Goal: Task Accomplishment & Management: Manage account settings

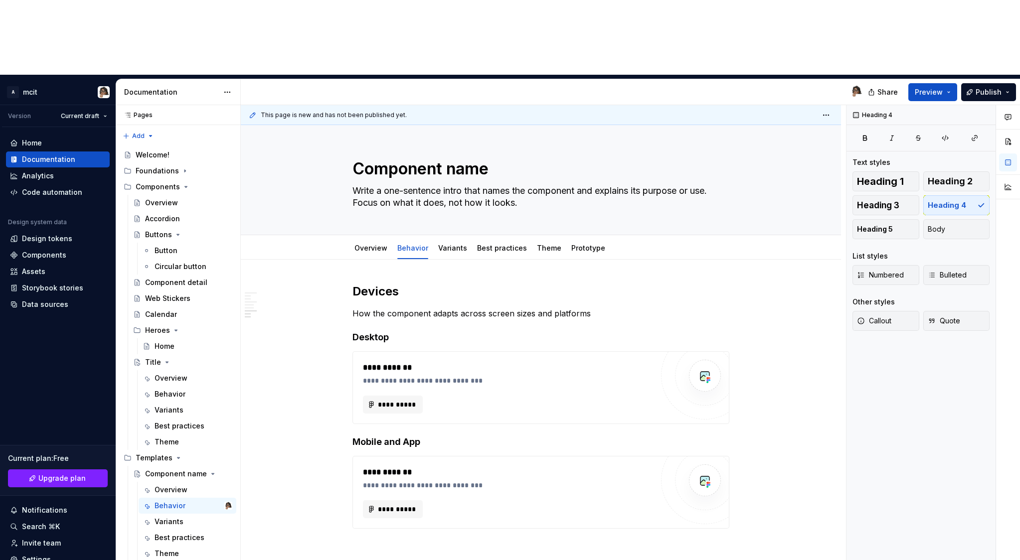
scroll to position [765, 0]
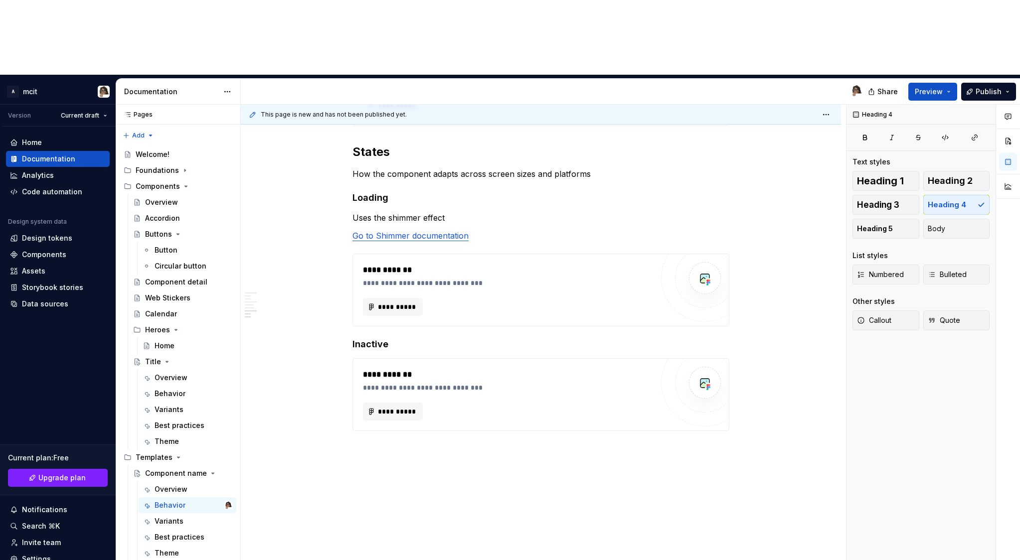
type textarea "*"
click at [43, 283] on div "Storybook stories" at bounding box center [52, 288] width 61 height 10
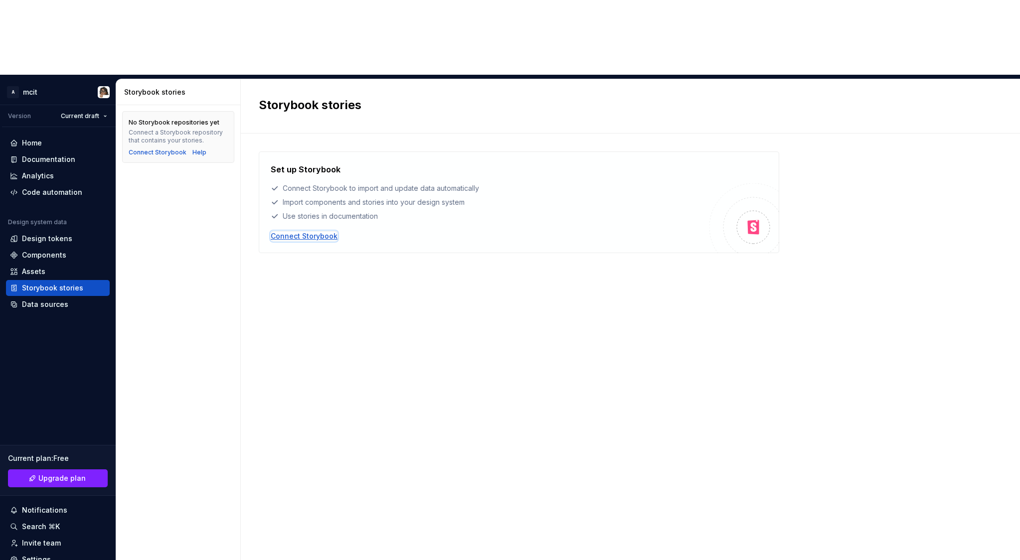
click at [300, 231] on div "Connect Storybook" at bounding box center [304, 236] width 67 height 10
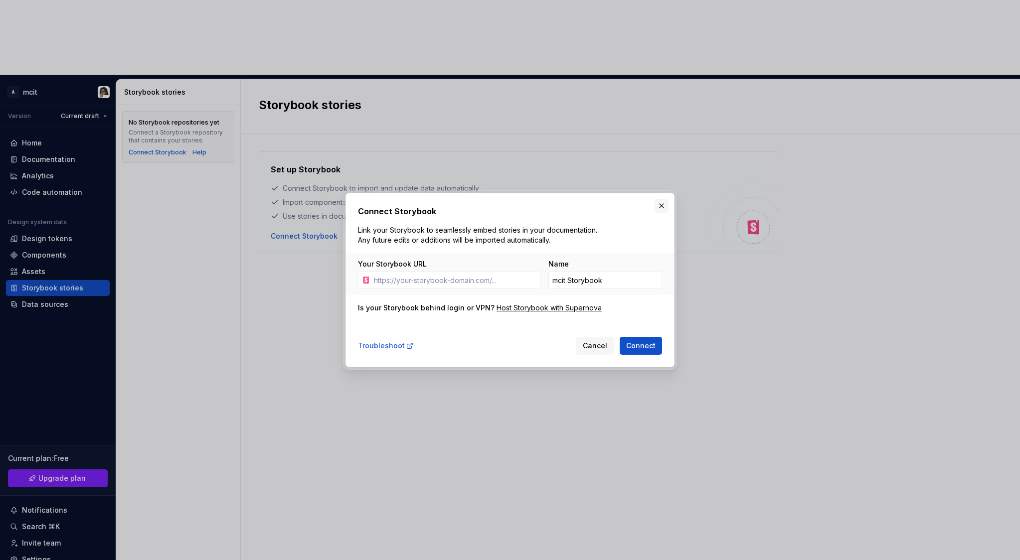
click at [662, 203] on button "button" at bounding box center [662, 206] width 14 height 14
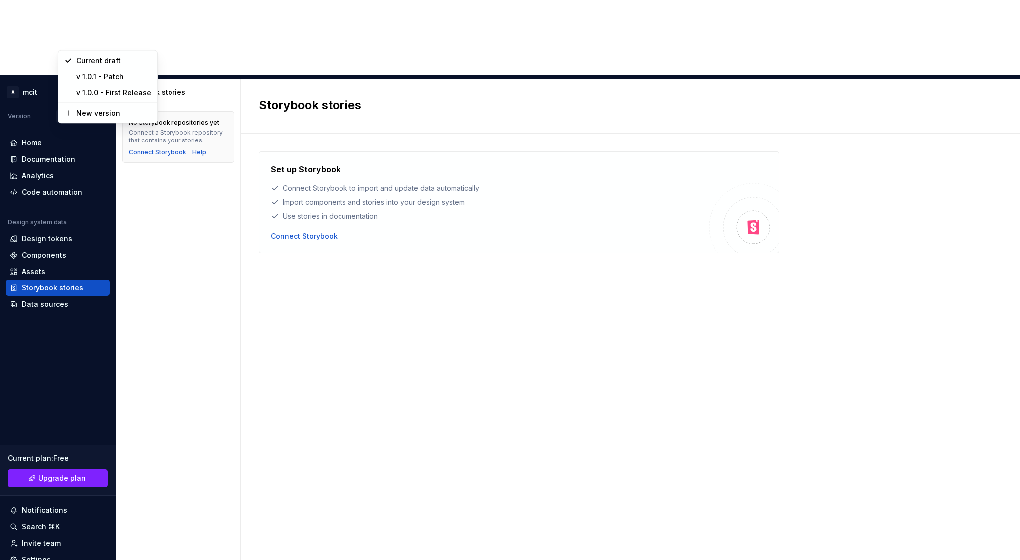
click at [107, 41] on html "A mcit Version Current draft Home Documentation Analytics Code automation Desig…" at bounding box center [510, 280] width 1020 height 560
click at [43, 135] on div "Home" at bounding box center [58, 143] width 104 height 16
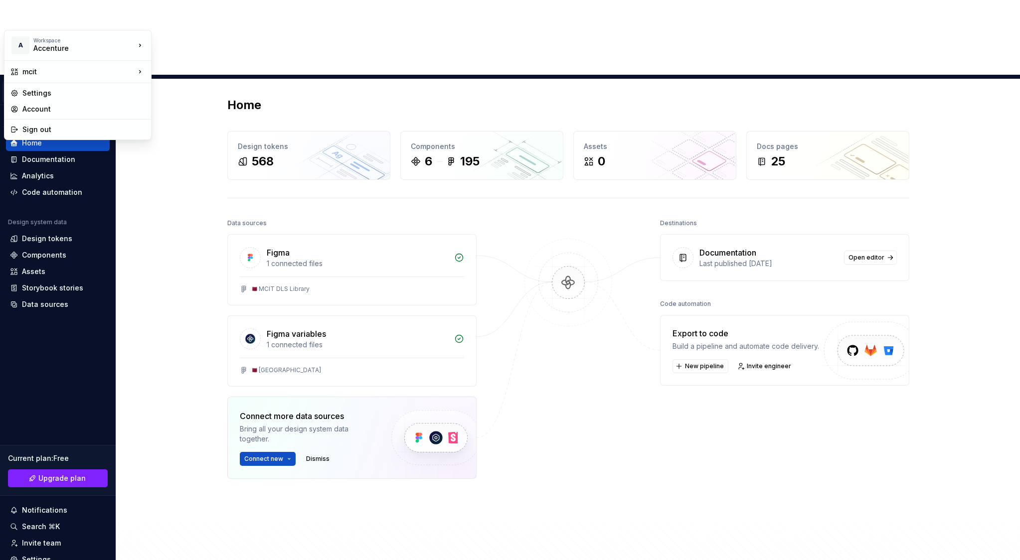
click at [108, 14] on html "A mcit Version Current draft Home Documentation Analytics Code automation Desig…" at bounding box center [510, 280] width 1020 height 560
click at [48, 90] on div "Settings" at bounding box center [83, 93] width 123 height 10
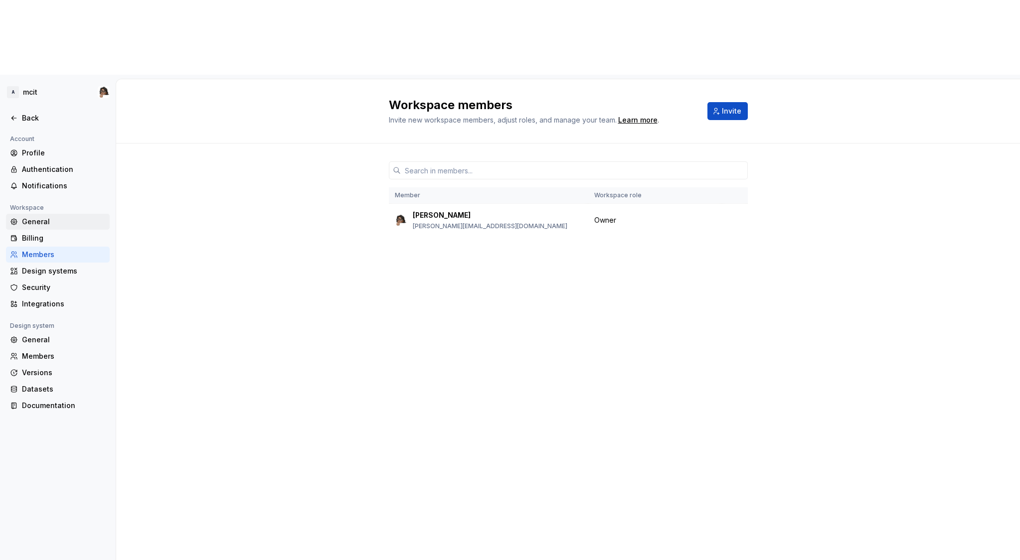
click at [45, 217] on div "General" at bounding box center [64, 222] width 84 height 10
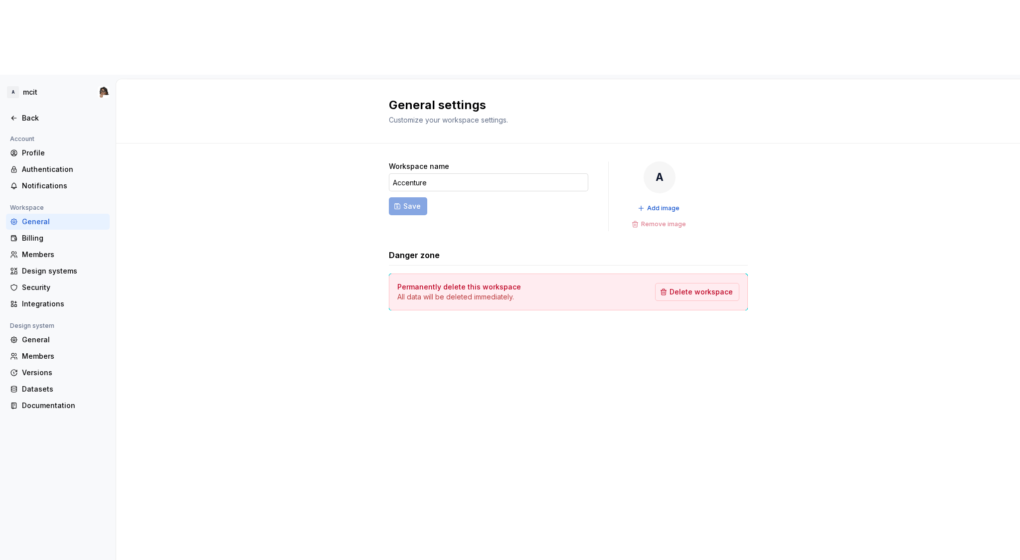
click at [416, 174] on input "Accenture" at bounding box center [488, 183] width 199 height 18
type input "ACN"
click at [412, 201] on span "Save" at bounding box center [411, 206] width 17 height 10
click at [42, 233] on div "Billing" at bounding box center [64, 238] width 84 height 10
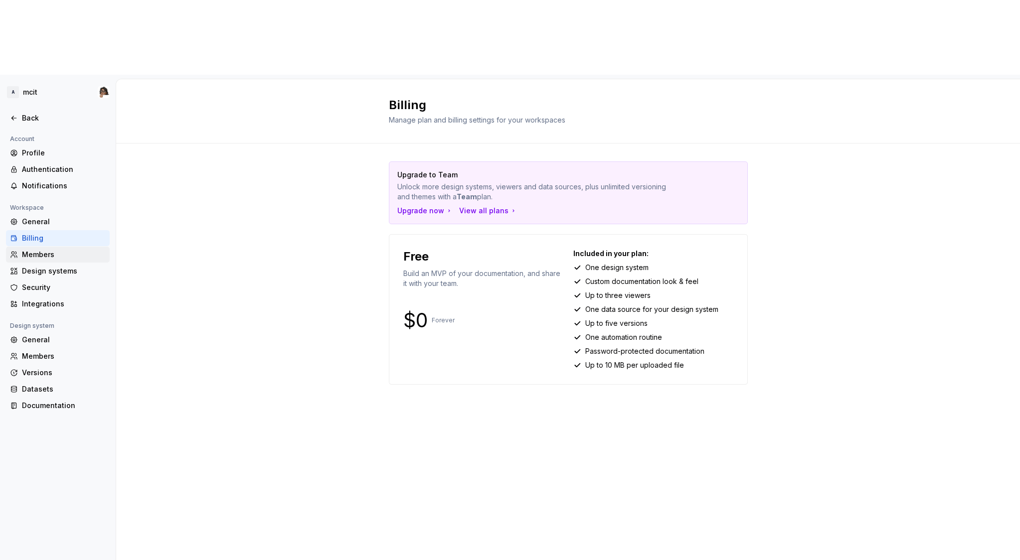
click at [43, 250] on div "Members" at bounding box center [64, 255] width 84 height 10
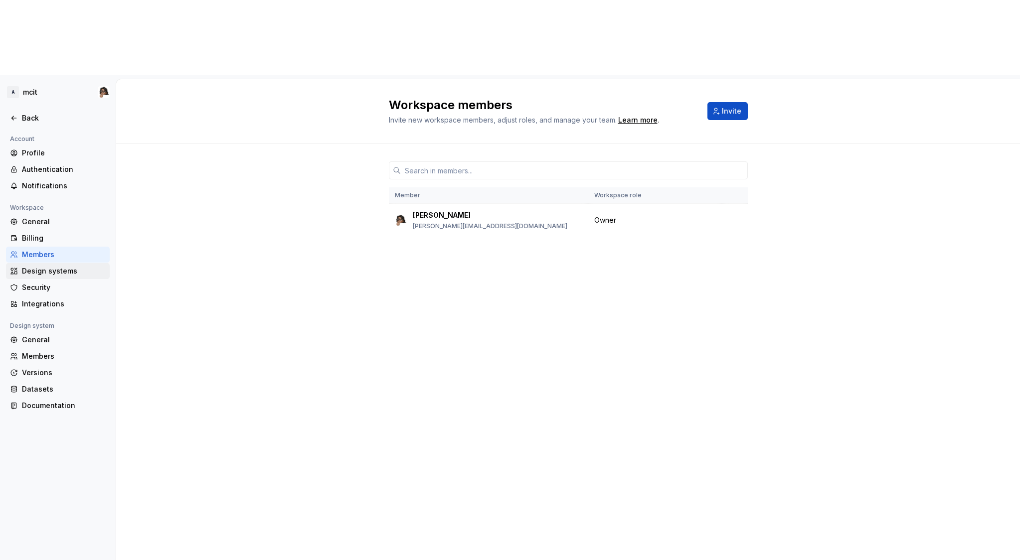
click at [45, 266] on div "Design systems" at bounding box center [64, 271] width 84 height 10
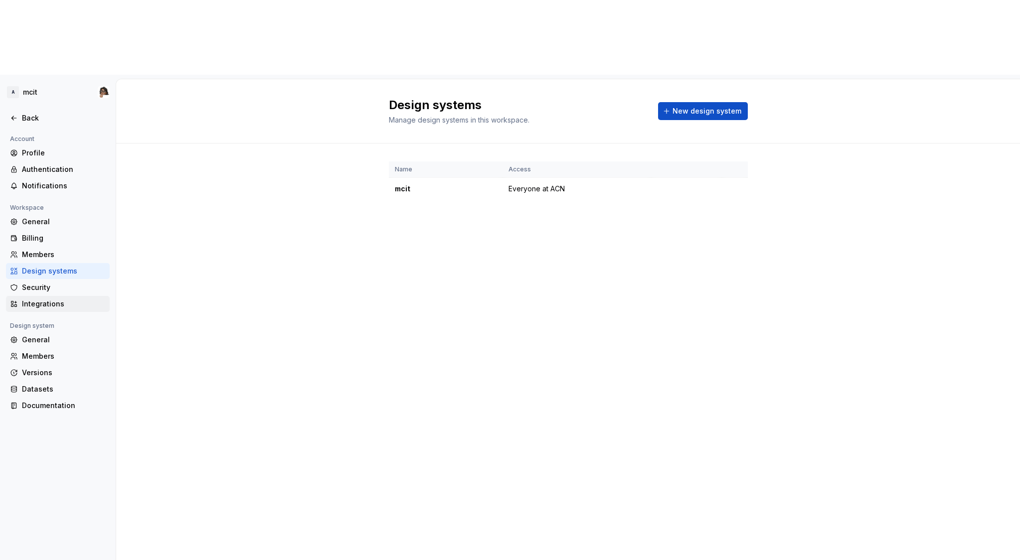
click at [44, 299] on div "Integrations" at bounding box center [64, 304] width 84 height 10
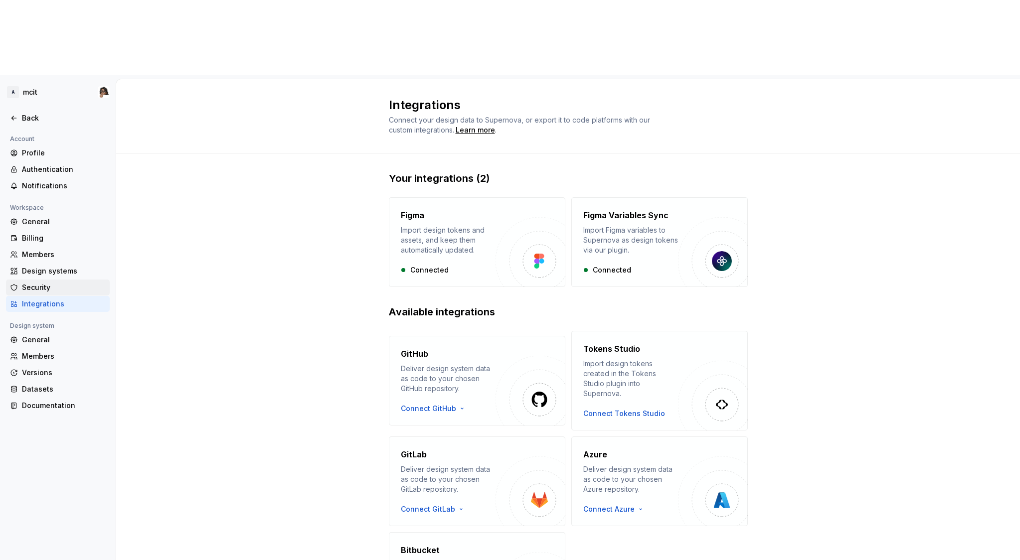
click at [43, 283] on div "Security" at bounding box center [64, 288] width 84 height 10
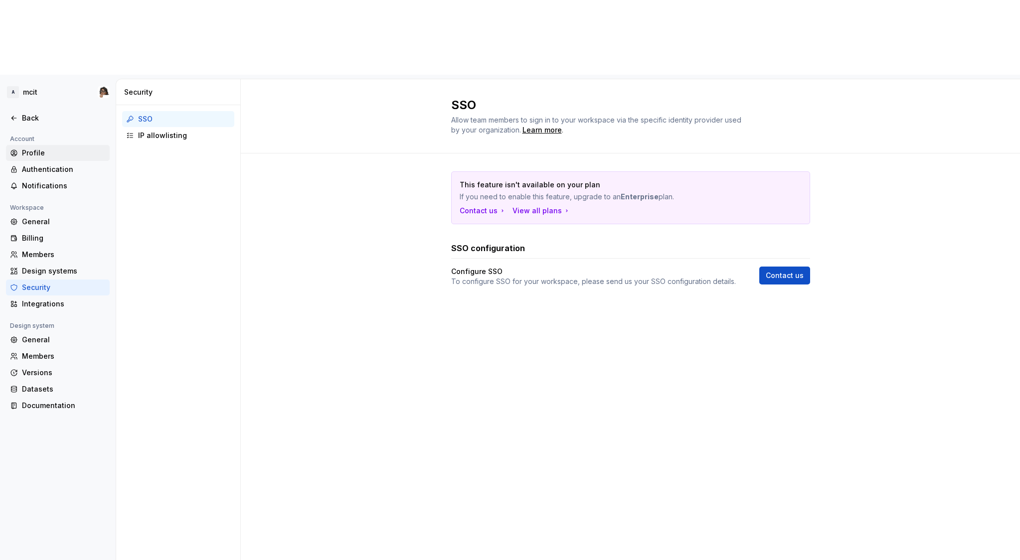
click at [41, 148] on div "Profile" at bounding box center [64, 153] width 84 height 10
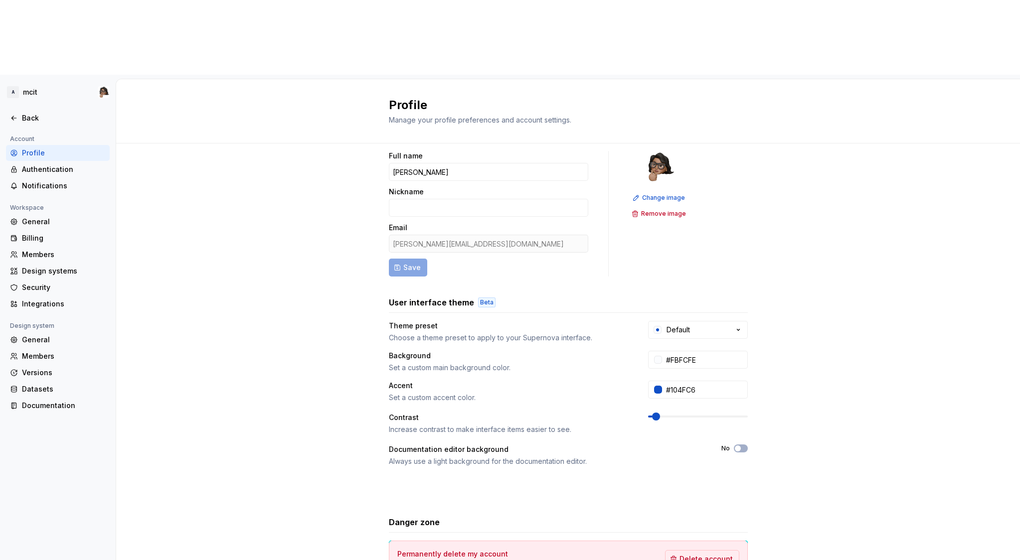
scroll to position [11, 0]
click at [56, 165] on div "Authentication" at bounding box center [64, 170] width 84 height 10
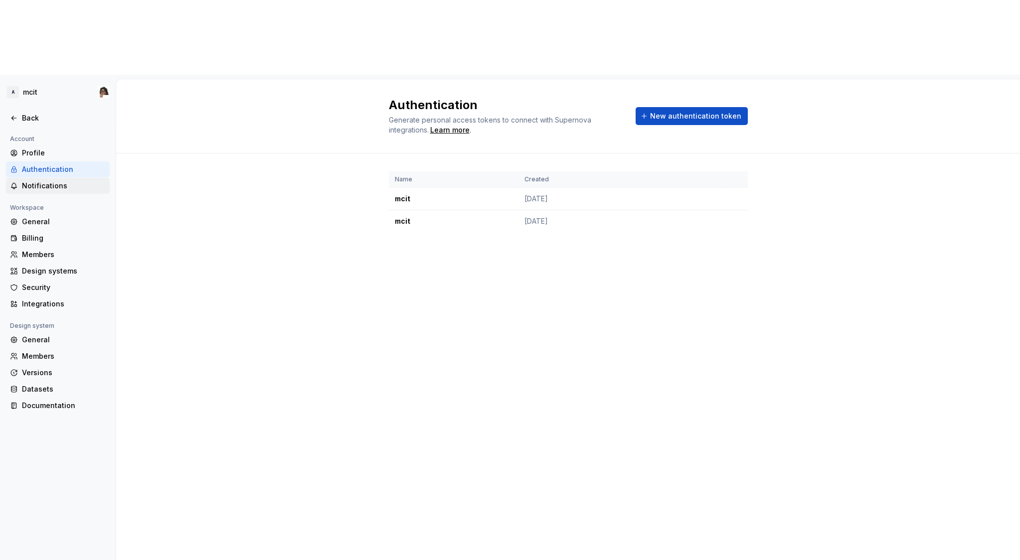
click at [51, 181] on div "Notifications" at bounding box center [64, 186] width 84 height 10
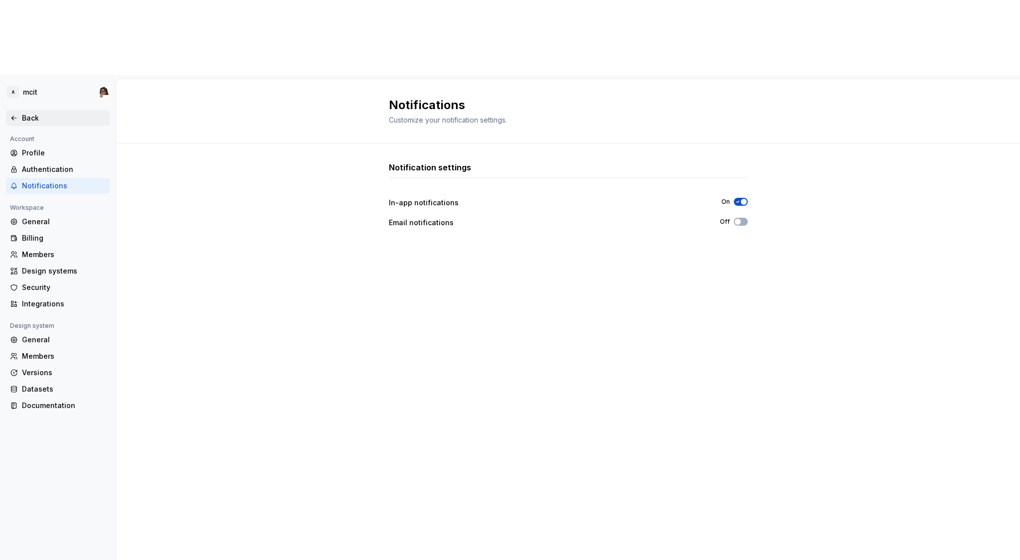
click at [31, 113] on div "Back" at bounding box center [64, 118] width 84 height 10
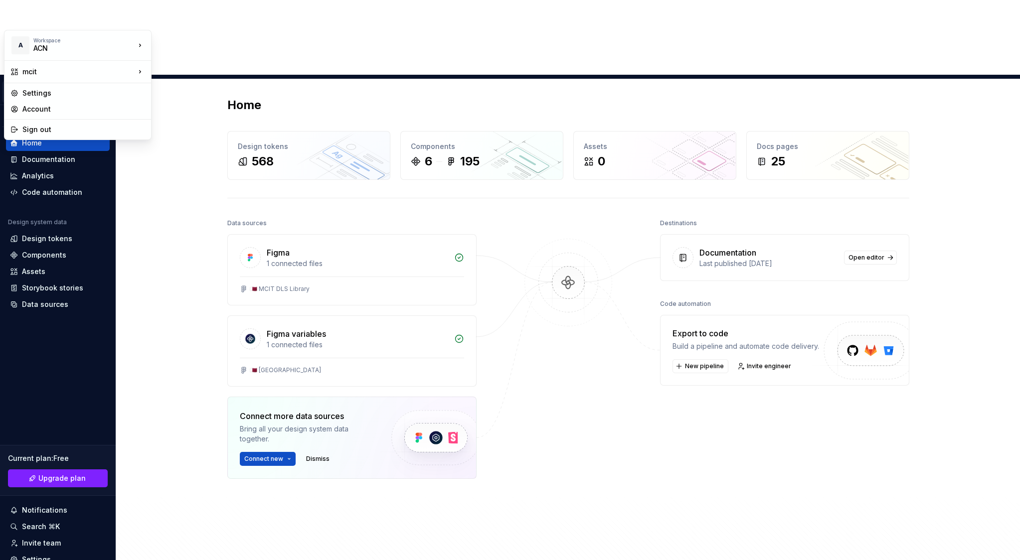
click at [42, 17] on html "A mcit Version Current draft Home Documentation Analytics Code automation Desig…" at bounding box center [510, 280] width 1020 height 560
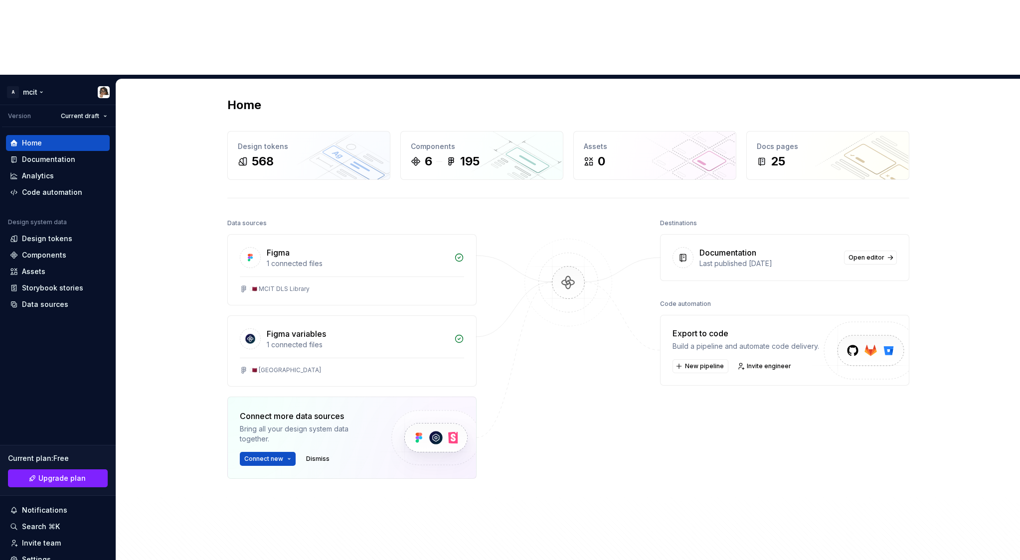
click at [103, 14] on html "A mcit Version Current draft Home Documentation Analytics Code automation Desig…" at bounding box center [510, 280] width 1020 height 560
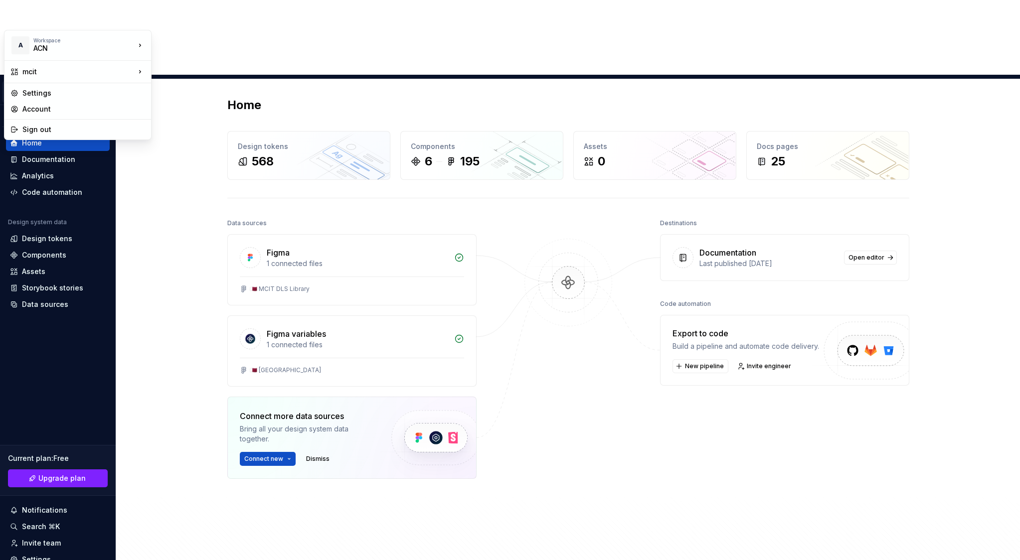
click at [10, 19] on html "A mcit Version Current draft Home Documentation Analytics Code automation Desig…" at bounding box center [510, 280] width 1020 height 560
click at [127, 49] on div "Workspace ACN" at bounding box center [84, 45] width 102 height 16
click at [194, 44] on div "ACN" at bounding box center [200, 43] width 65 height 10
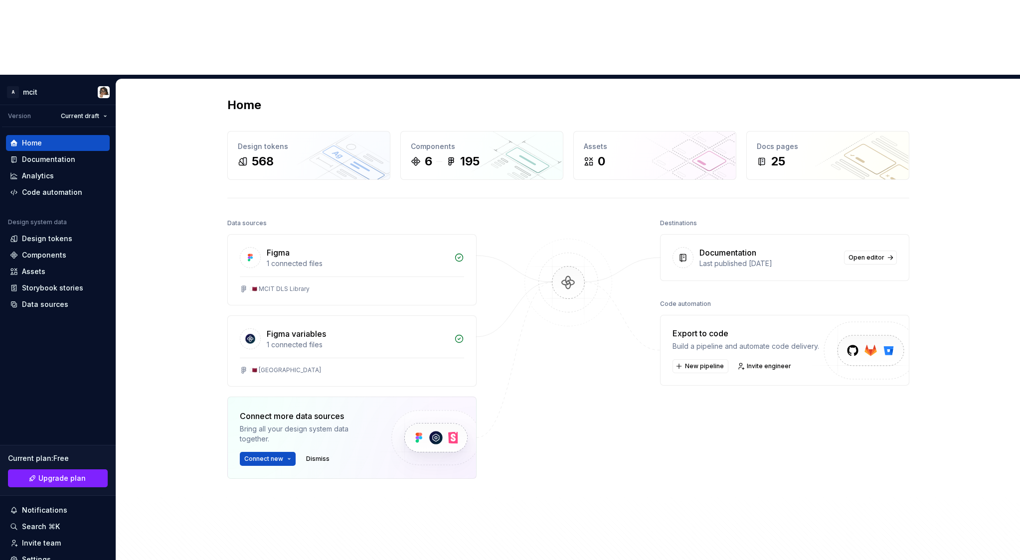
click at [178, 79] on div "Home Design tokens 568 Components 6 195 Assets 0 Docs pages 25 Data sources Fig…" at bounding box center [568, 345] width 904 height 532
click at [433, 154] on div "6 195" at bounding box center [482, 162] width 142 height 16
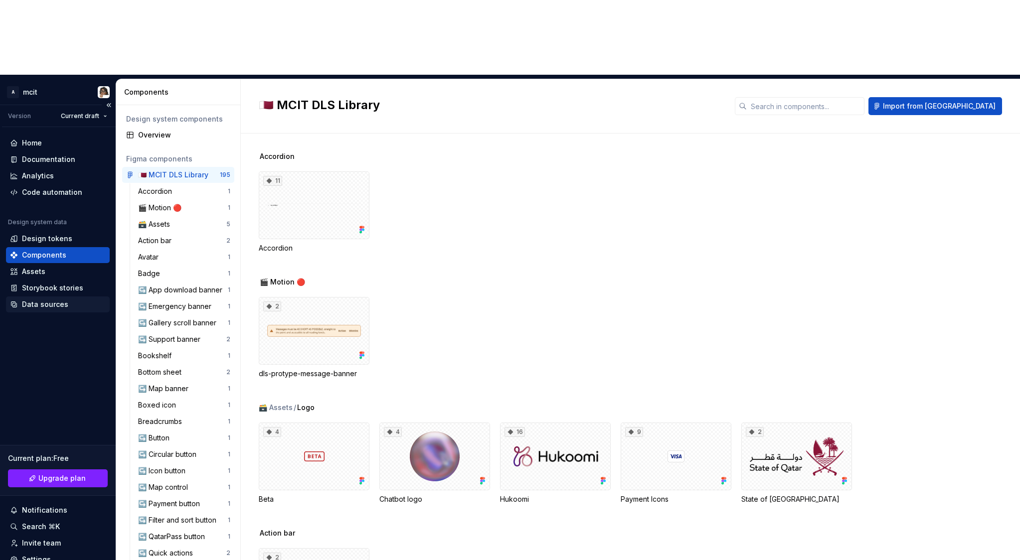
click at [51, 300] on div "Data sources" at bounding box center [45, 305] width 46 height 10
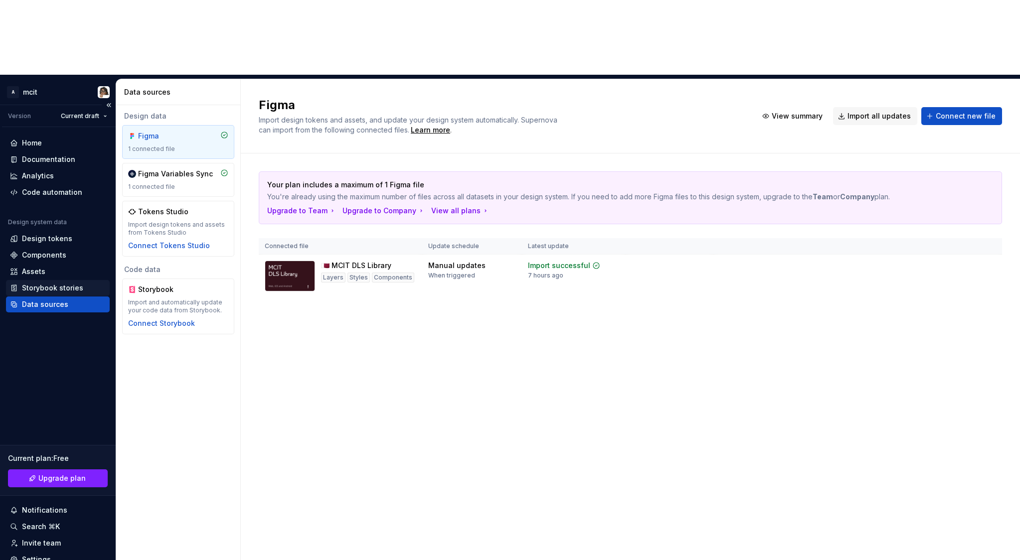
click at [52, 283] on div "Storybook stories" at bounding box center [52, 288] width 61 height 10
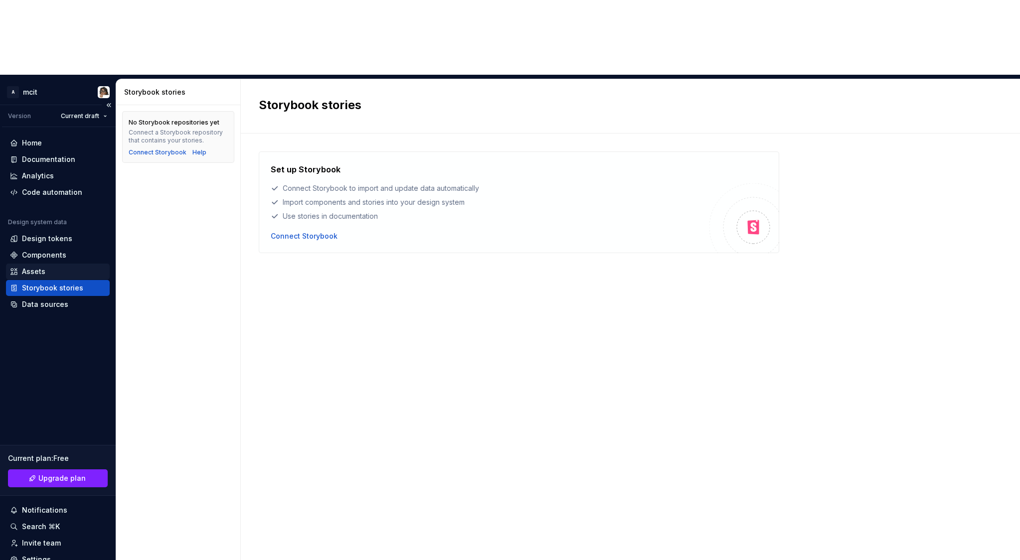
click at [47, 267] on div "Assets" at bounding box center [58, 272] width 96 height 10
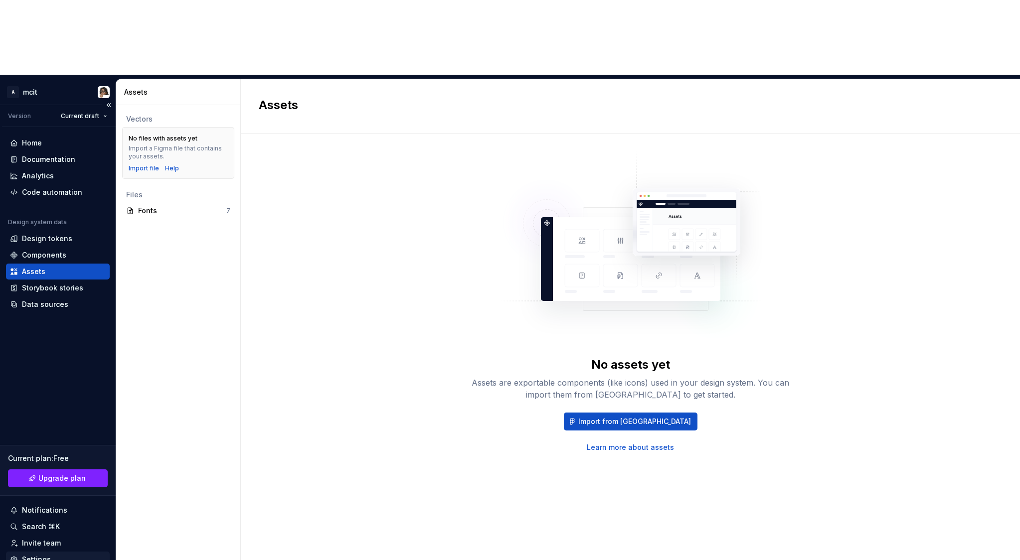
click at [42, 555] on div "Settings" at bounding box center [36, 560] width 29 height 10
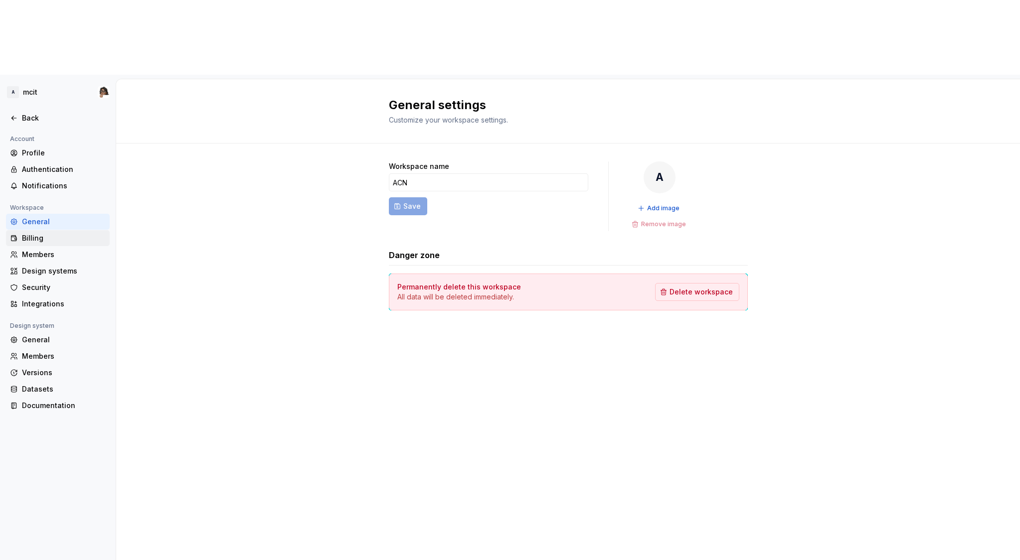
click at [58, 233] on div "Billing" at bounding box center [64, 238] width 84 height 10
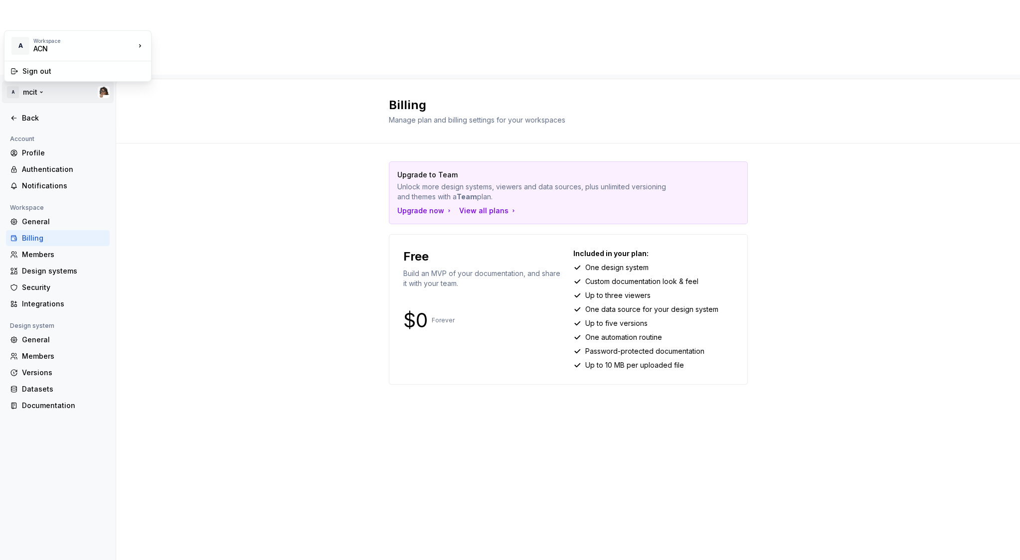
click at [33, 22] on html "A mcit Back Account Profile Authentication Notifications Workspace General Bill…" at bounding box center [510, 280] width 1020 height 560
click at [59, 48] on div "ACN" at bounding box center [75, 49] width 85 height 10
click at [101, 15] on html "A mcit Back Account Profile Authentication Notifications Workspace General Bill…" at bounding box center [510, 280] width 1020 height 560
click at [59, 67] on div "Sign out" at bounding box center [83, 71] width 123 height 10
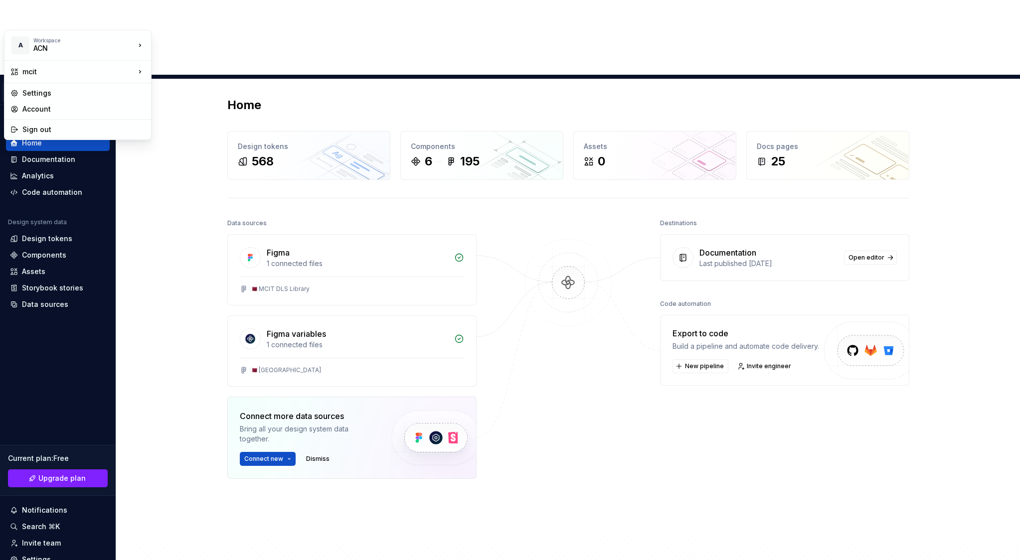
click at [42, 19] on html "A mcit Version Current draft Home Documentation Analytics Code automation Desig…" at bounding box center [510, 280] width 1020 height 560
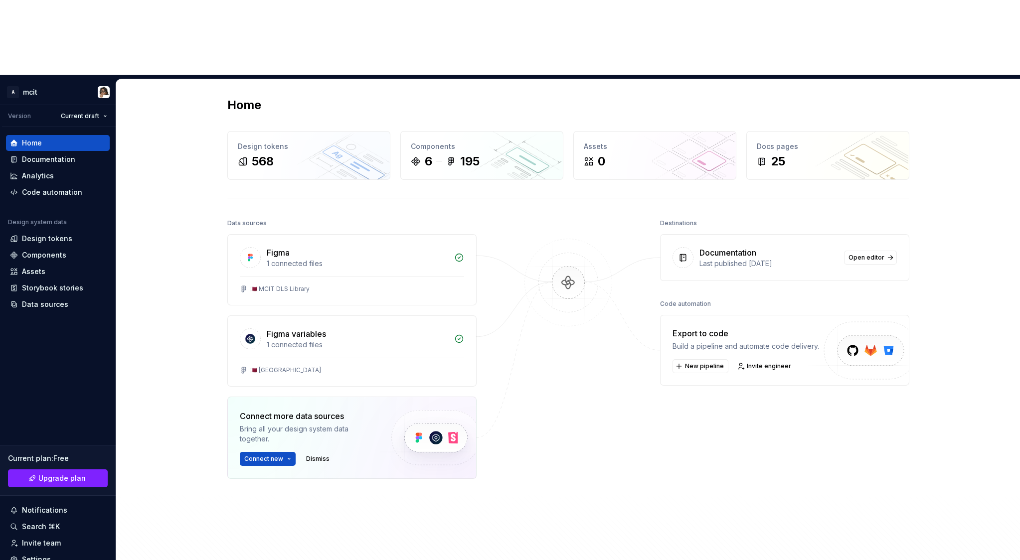
click at [47, 287] on html "A mcit Version Current draft Home Documentation Analytics Code automation Desig…" at bounding box center [510, 280] width 1020 height 560
click at [41, 234] on div "Design tokens" at bounding box center [47, 239] width 50 height 10
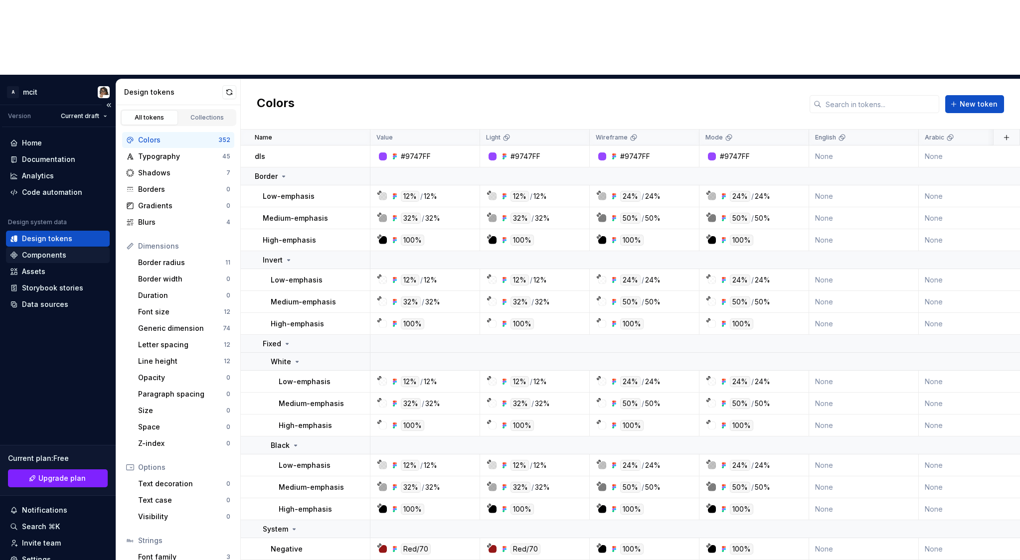
click at [39, 250] on div "Components" at bounding box center [44, 255] width 44 height 10
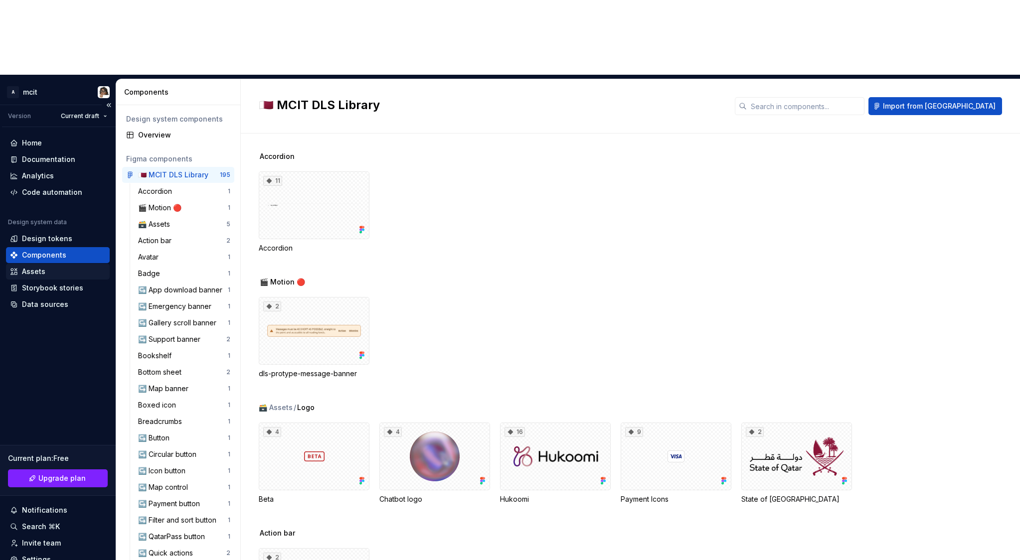
click at [38, 267] on div "Assets" at bounding box center [33, 272] width 23 height 10
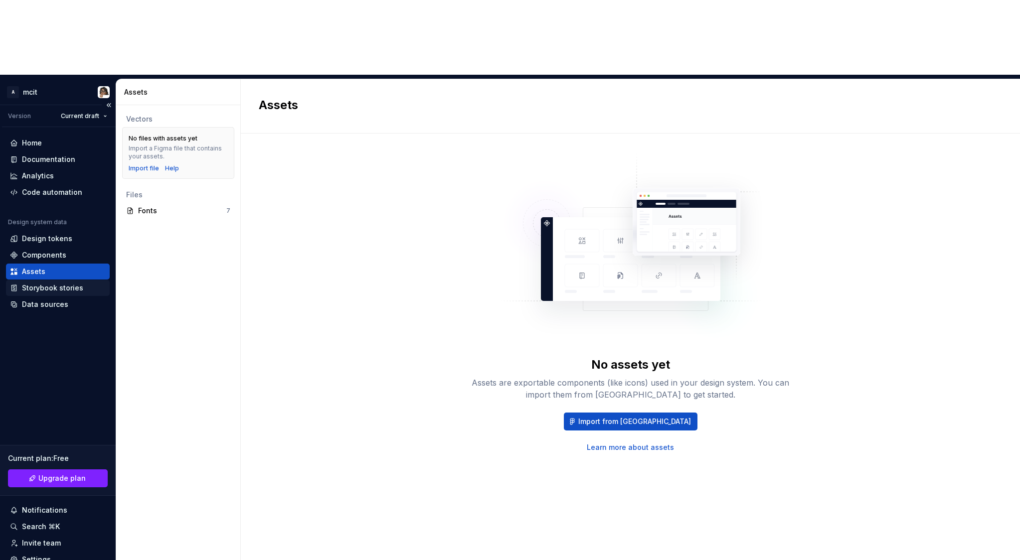
click at [38, 283] on div "Storybook stories" at bounding box center [52, 288] width 61 height 10
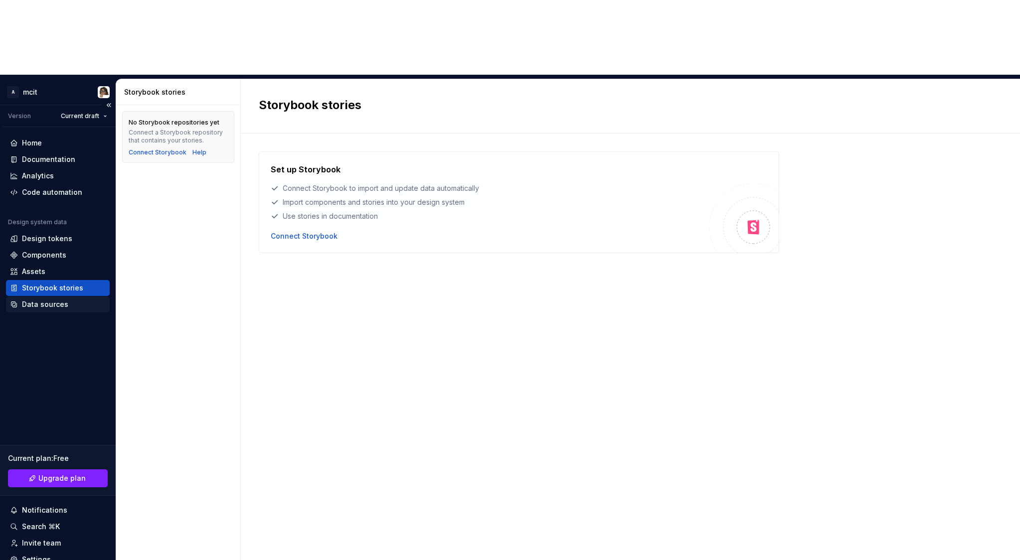
click at [41, 300] on div "Data sources" at bounding box center [45, 305] width 46 height 10
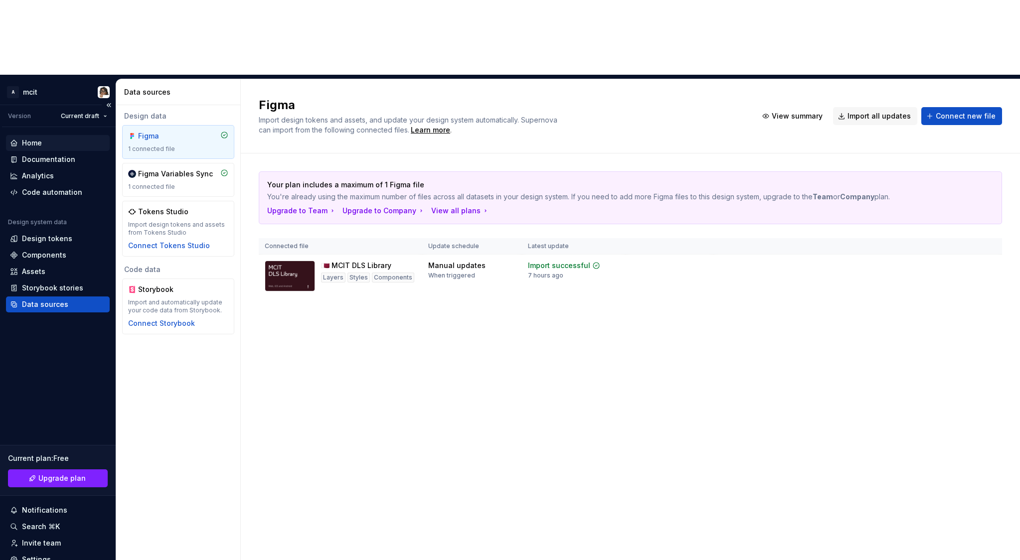
click at [60, 138] on div "Home" at bounding box center [58, 143] width 96 height 10
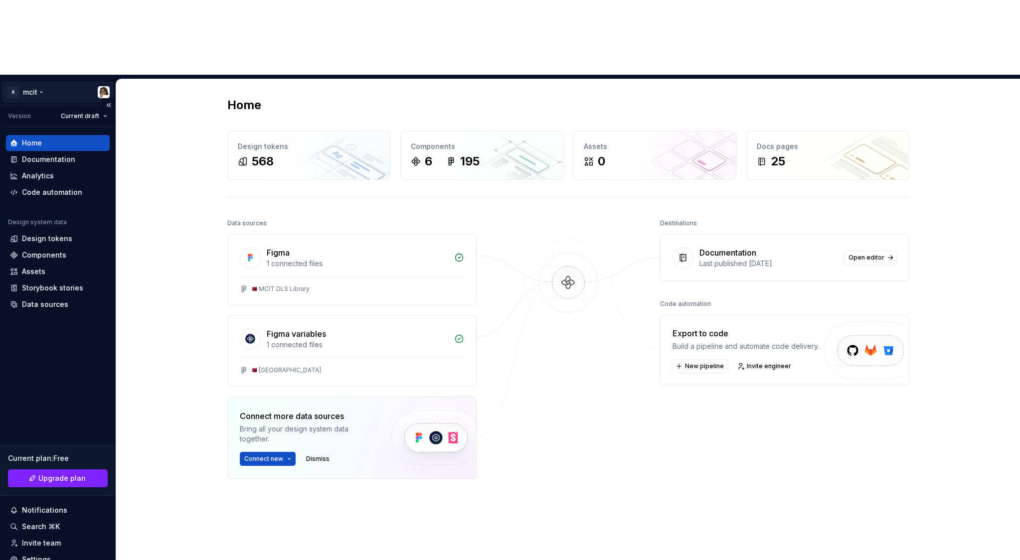
click at [30, 18] on html "A mcit Version Current draft Home Documentation Analytics Code automation Desig…" at bounding box center [510, 280] width 1020 height 560
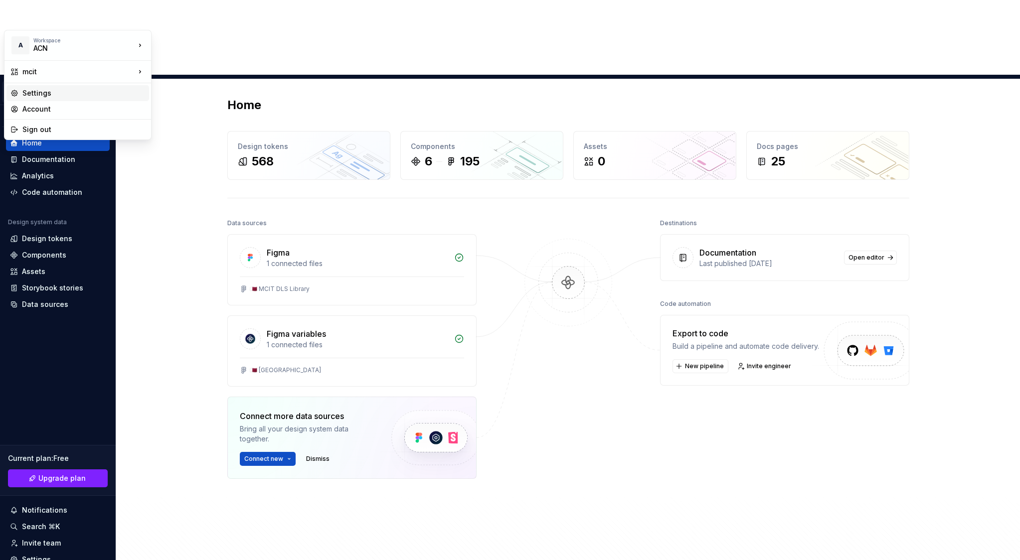
click at [49, 95] on div "Settings" at bounding box center [83, 93] width 123 height 10
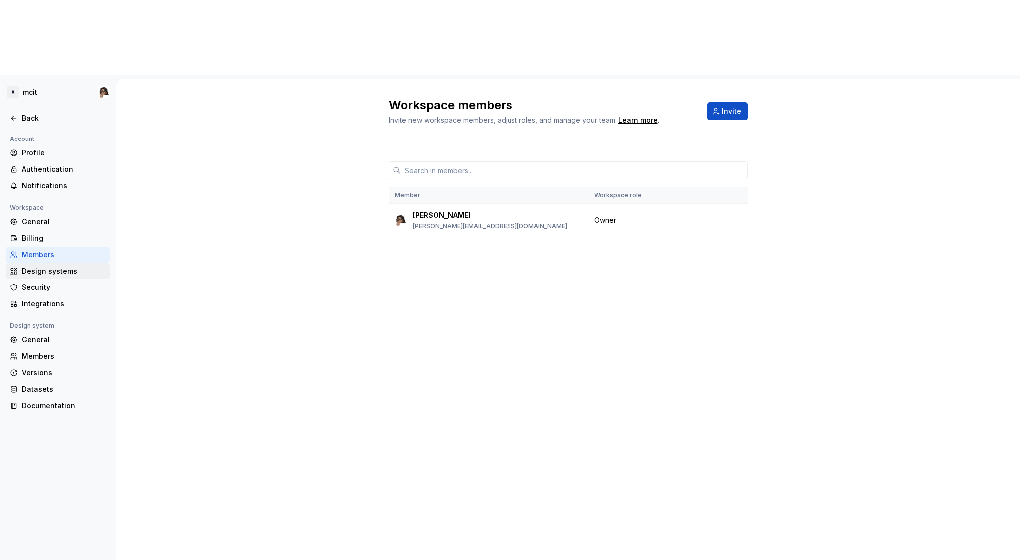
click at [56, 266] on div "Design systems" at bounding box center [64, 271] width 84 height 10
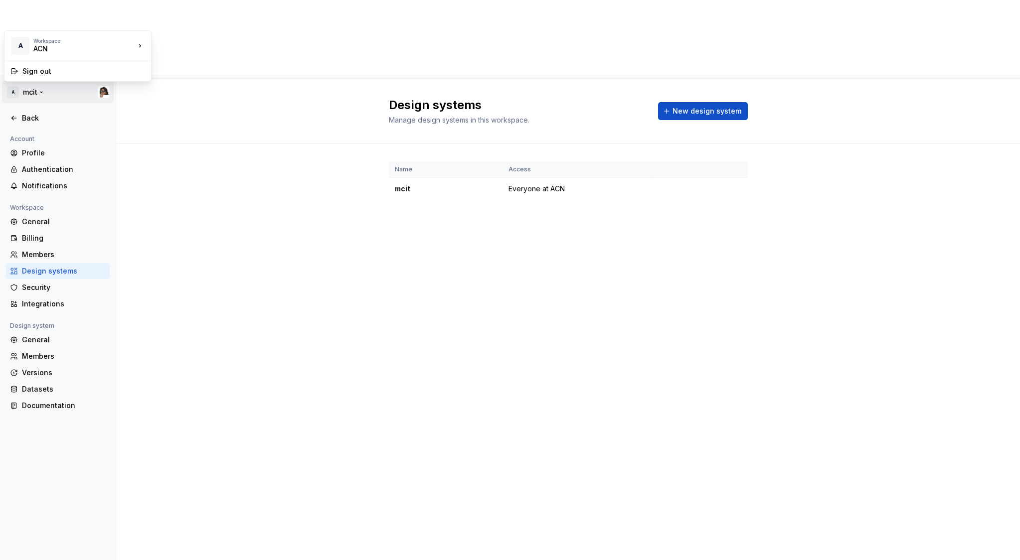
click at [31, 17] on html "A mcit Back Account Profile Authentication Notifications Workspace General Bill…" at bounding box center [510, 280] width 1020 height 560
click at [46, 1] on html "A mcit Back Account Profile Authentication Notifications Workspace General Bill…" at bounding box center [510, 280] width 1020 height 560
click at [34, 113] on div "Back" at bounding box center [64, 118] width 84 height 10
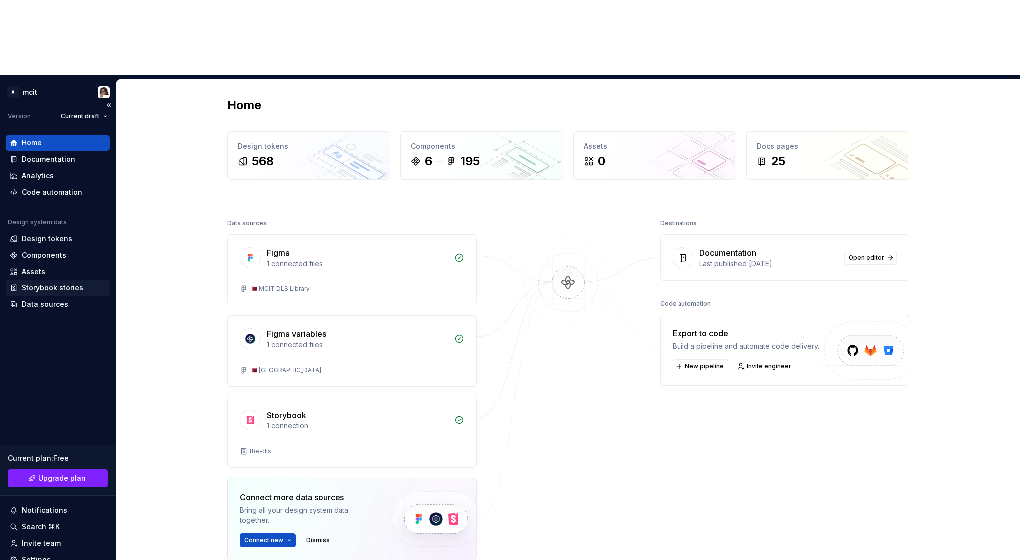
click at [48, 283] on div "Storybook stories" at bounding box center [52, 288] width 61 height 10
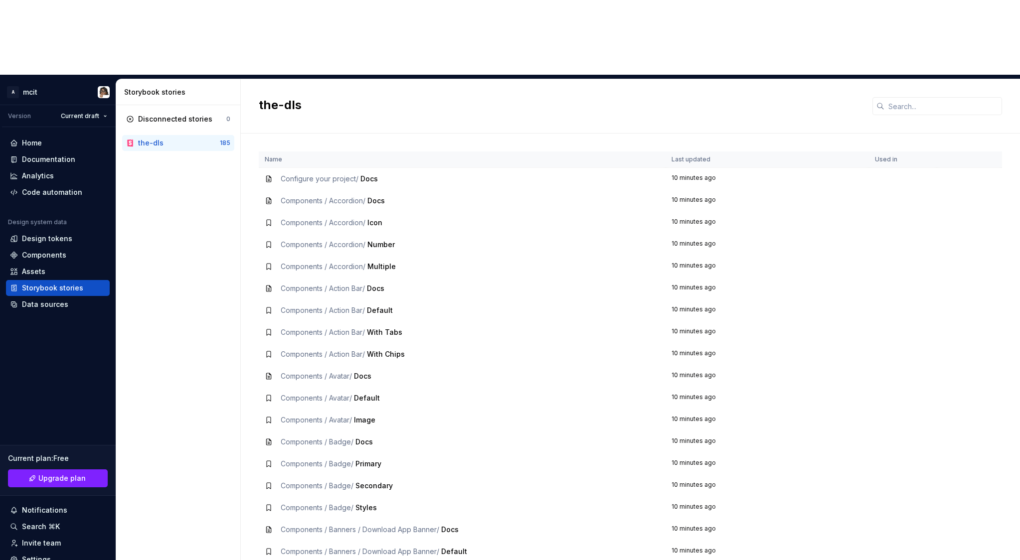
click at [383, 240] on div "Components / Accordion / Number" at bounding box center [338, 245] width 114 height 10
click at [384, 262] on span "Multiple" at bounding box center [381, 266] width 28 height 8
click at [52, 250] on div "Components" at bounding box center [44, 255] width 44 height 10
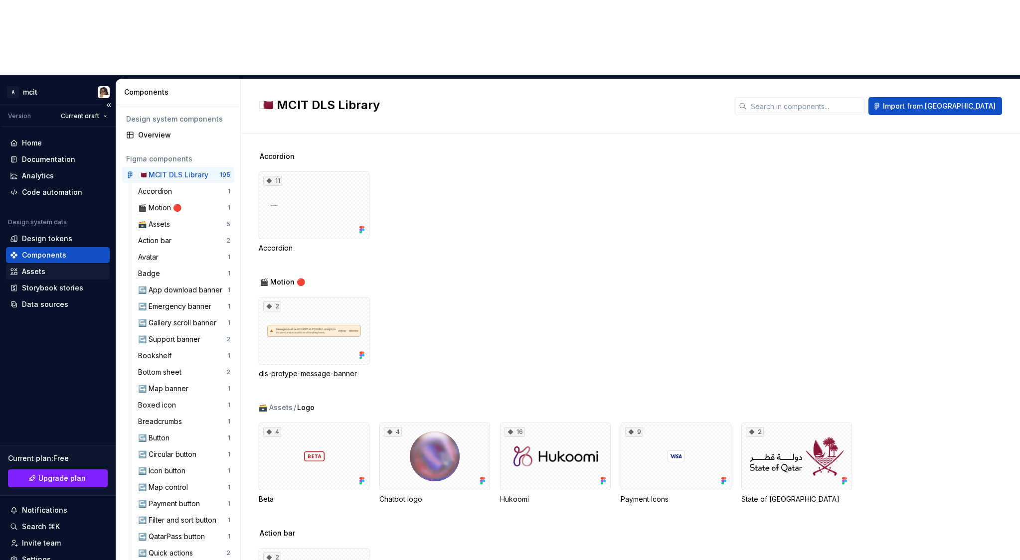
click at [53, 267] on div "Assets" at bounding box center [58, 272] width 96 height 10
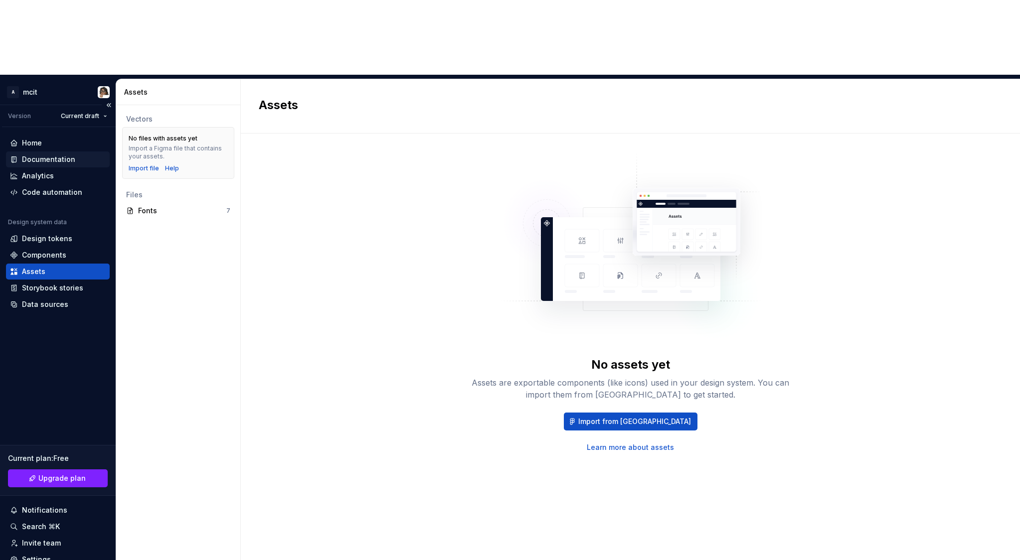
click at [58, 155] on div "Documentation" at bounding box center [48, 160] width 53 height 10
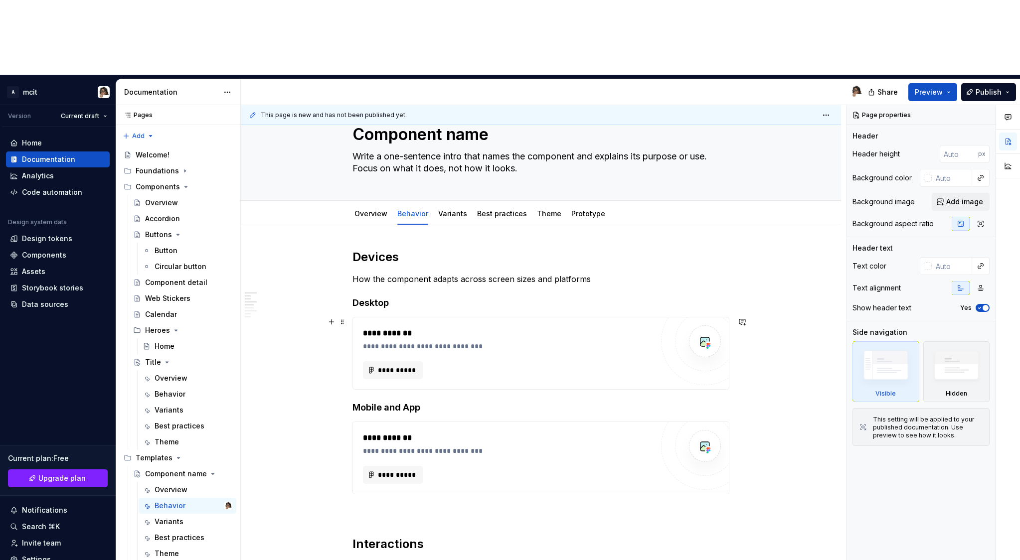
scroll to position [36, 0]
click at [178, 373] on div "Overview" at bounding box center [171, 378] width 33 height 10
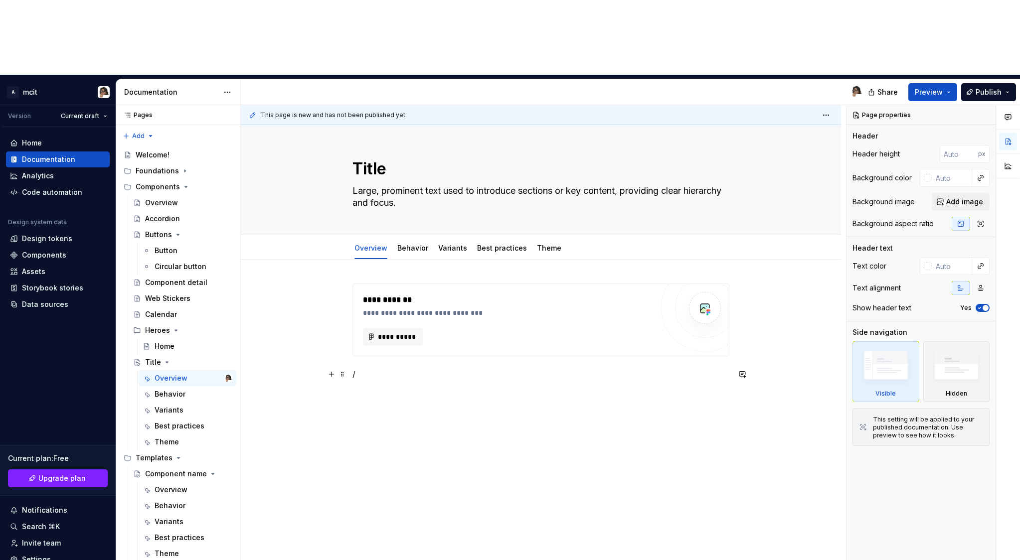
type textarea "*"
click at [364, 368] on p "/" at bounding box center [541, 374] width 377 height 12
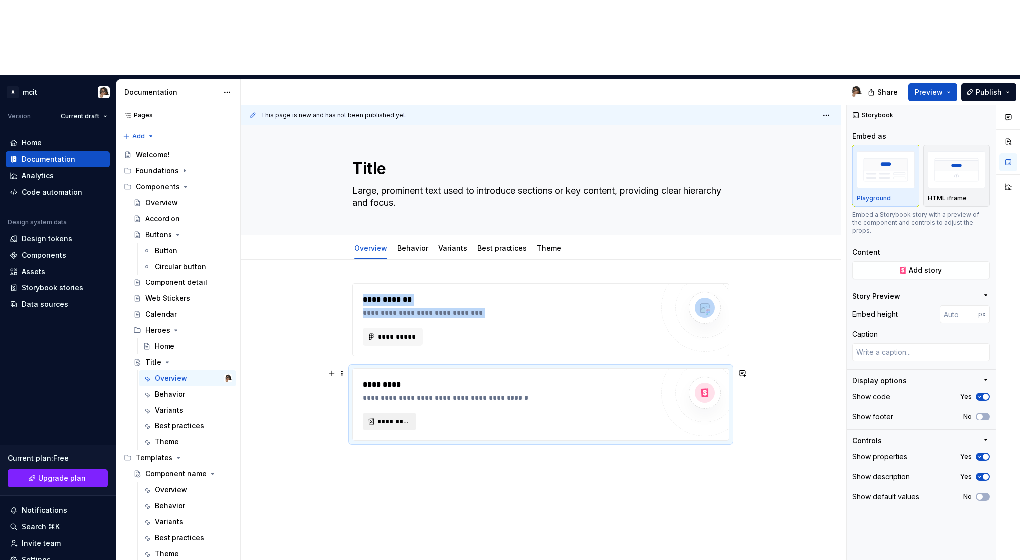
click at [390, 413] on button "*********" at bounding box center [389, 422] width 53 height 18
type textarea "*"
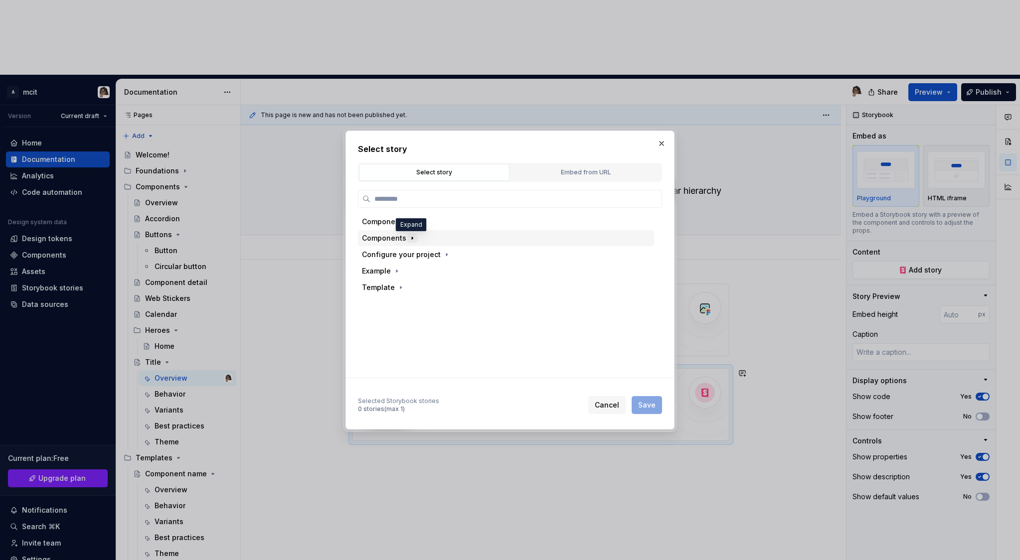
click at [409, 241] on icon "button" at bounding box center [412, 238] width 8 height 8
click at [412, 222] on icon "button" at bounding box center [412, 222] width 8 height 8
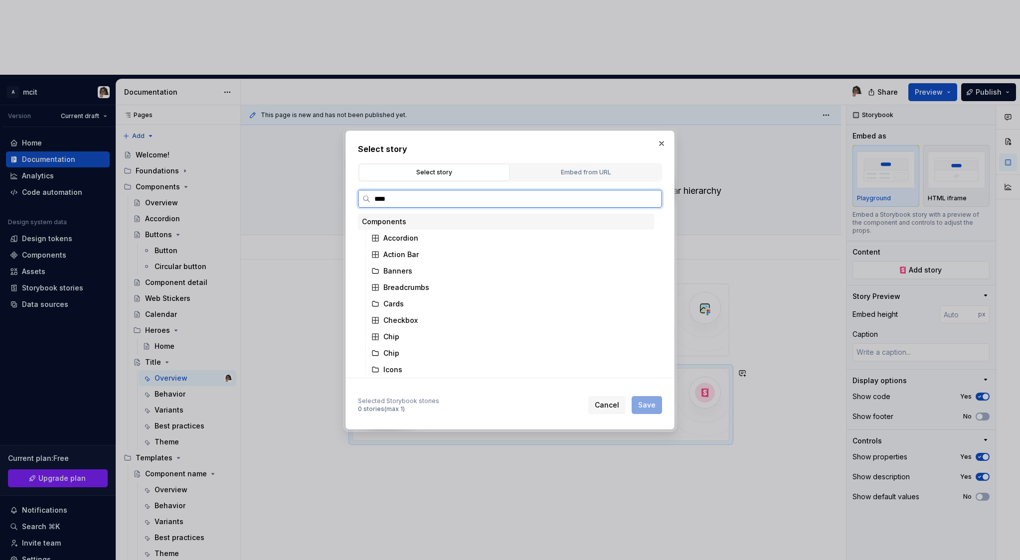
type input "*****"
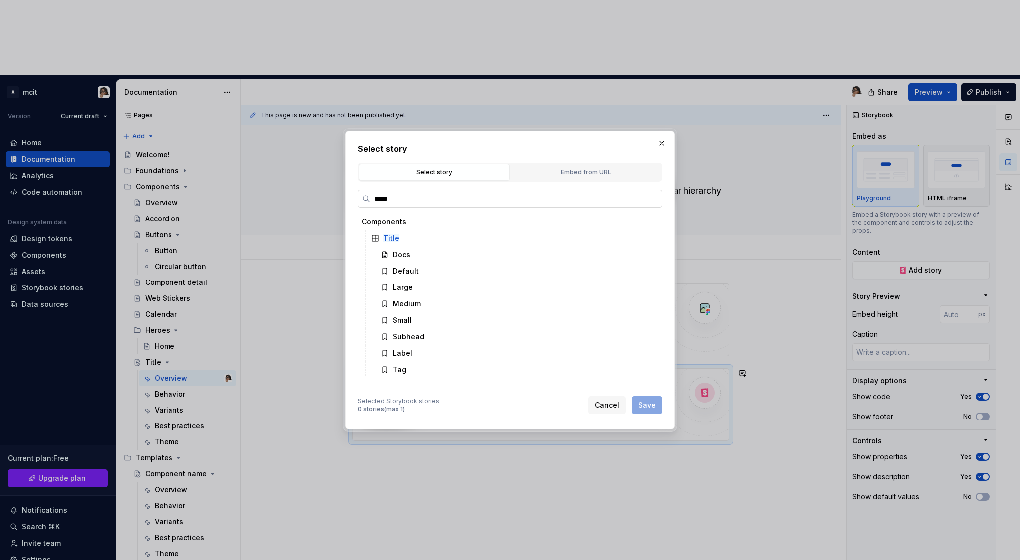
click at [652, 200] on input "*****" at bounding box center [515, 199] width 291 height 10
type textarea "*"
click at [411, 223] on icon "button" at bounding box center [412, 222] width 8 height 8
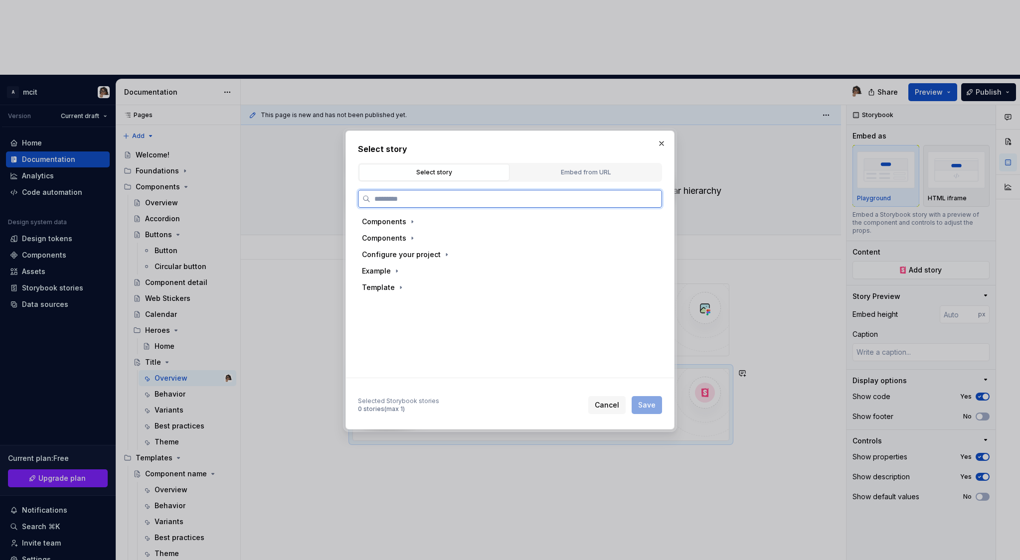
click at [419, 197] on input "search" at bounding box center [515, 199] width 291 height 10
type input "*****"
click at [408, 272] on div "Default" at bounding box center [406, 271] width 26 height 10
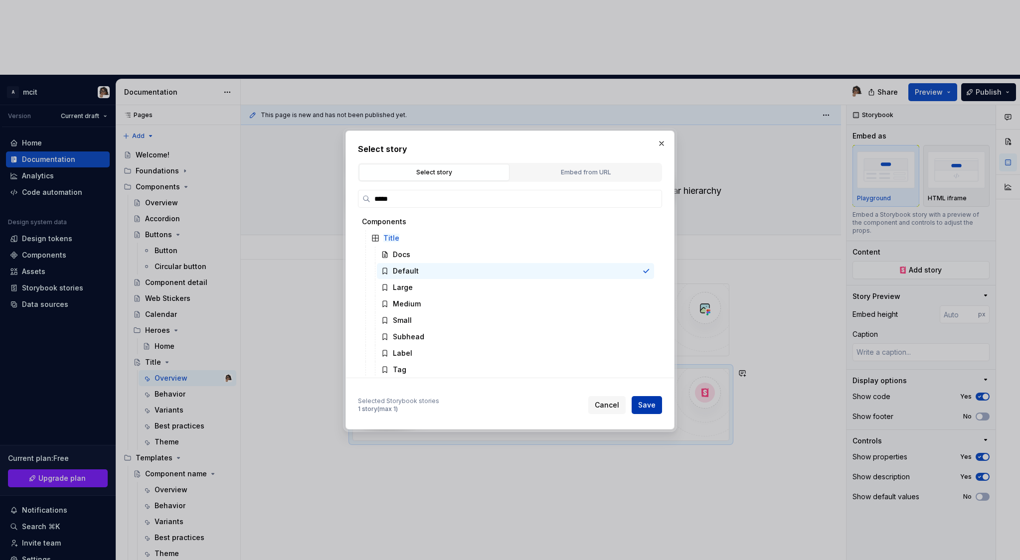
click at [643, 412] on button "Save" at bounding box center [647, 405] width 30 height 18
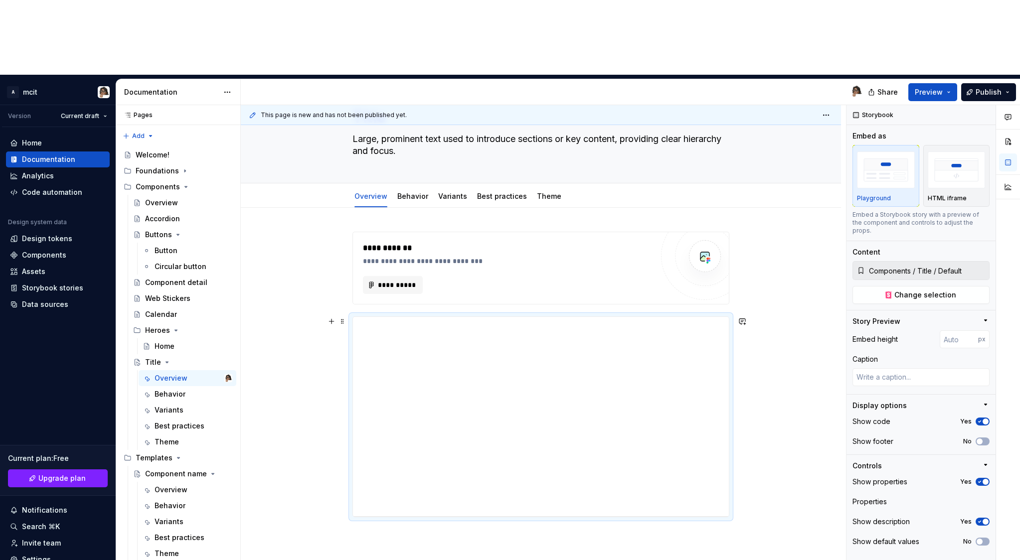
scroll to position [51, 0]
click at [926, 262] on input "Components / Title / Default" at bounding box center [927, 271] width 124 height 18
click at [932, 290] on span "Change selection" at bounding box center [926, 295] width 62 height 10
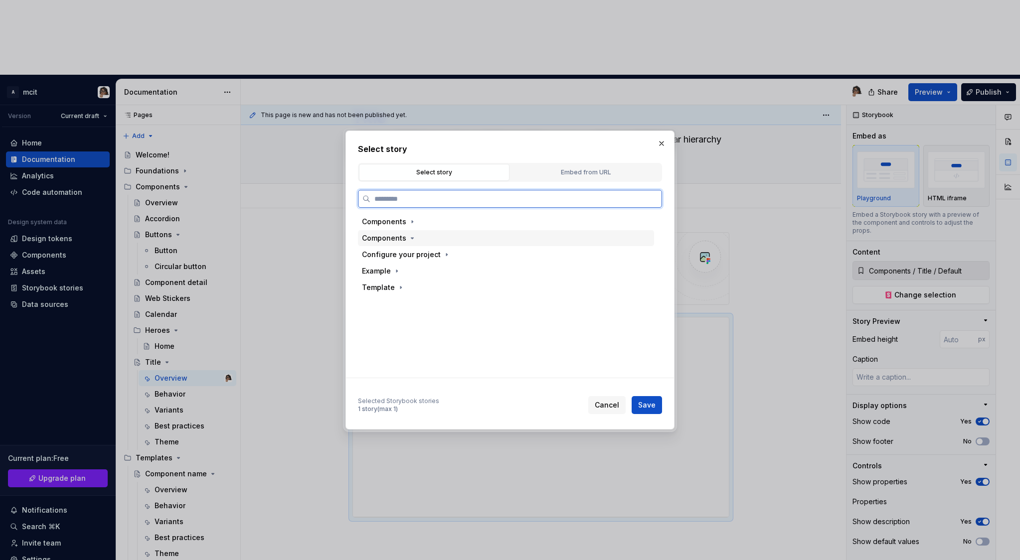
click at [472, 242] on div "Components" at bounding box center [506, 238] width 296 height 16
click at [441, 286] on div "Template" at bounding box center [506, 288] width 296 height 16
click at [397, 324] on div "Default" at bounding box center [396, 321] width 26 height 10
click at [398, 308] on div "Docs" at bounding box center [391, 304] width 17 height 10
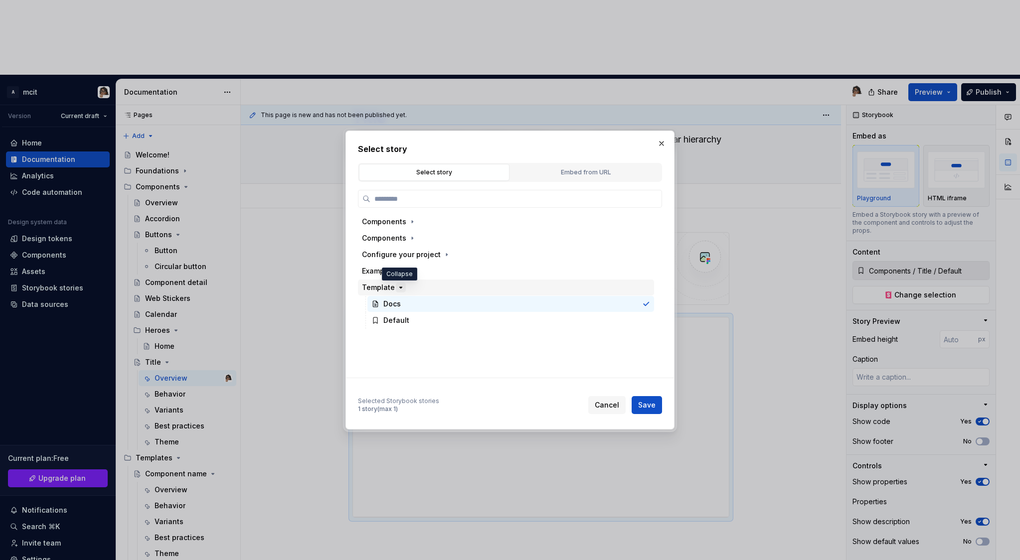
click at [400, 289] on icon "button" at bounding box center [401, 288] width 8 height 8
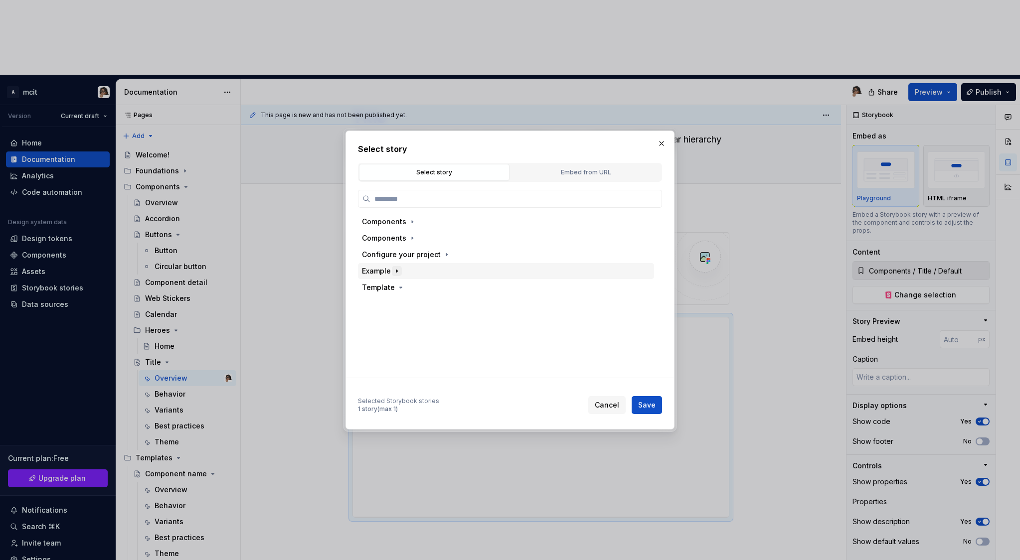
click at [396, 272] on icon "button" at bounding box center [396, 271] width 1 height 2
click at [398, 285] on div "Header" at bounding box center [395, 288] width 25 height 10
click at [412, 321] on div "Logged In" at bounding box center [410, 321] width 35 height 10
click at [647, 408] on span "Save" at bounding box center [646, 405] width 17 height 10
type textarea "*"
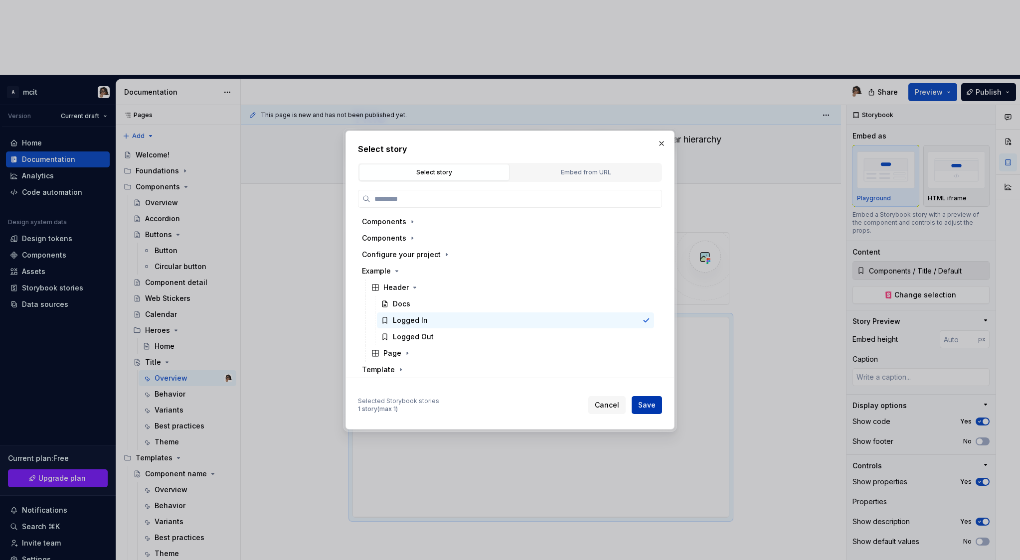
type input "Example / Header / Logged In"
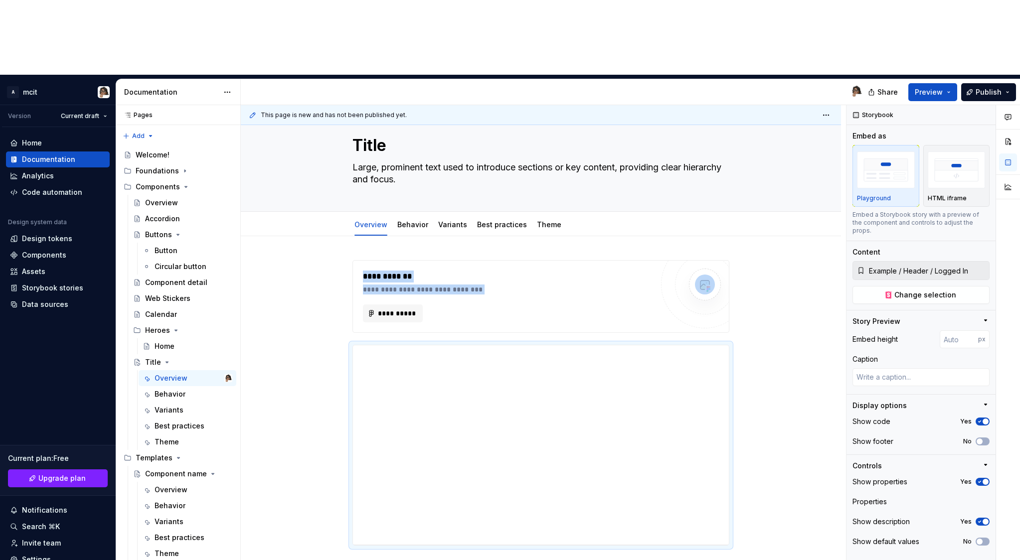
scroll to position [0, 0]
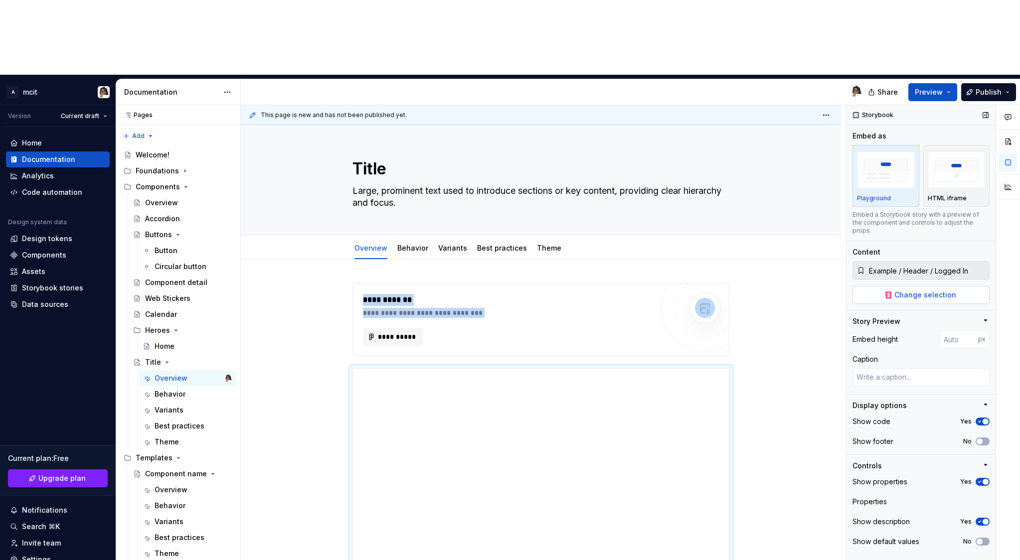
click at [927, 290] on span "Change selection" at bounding box center [926, 295] width 62 height 10
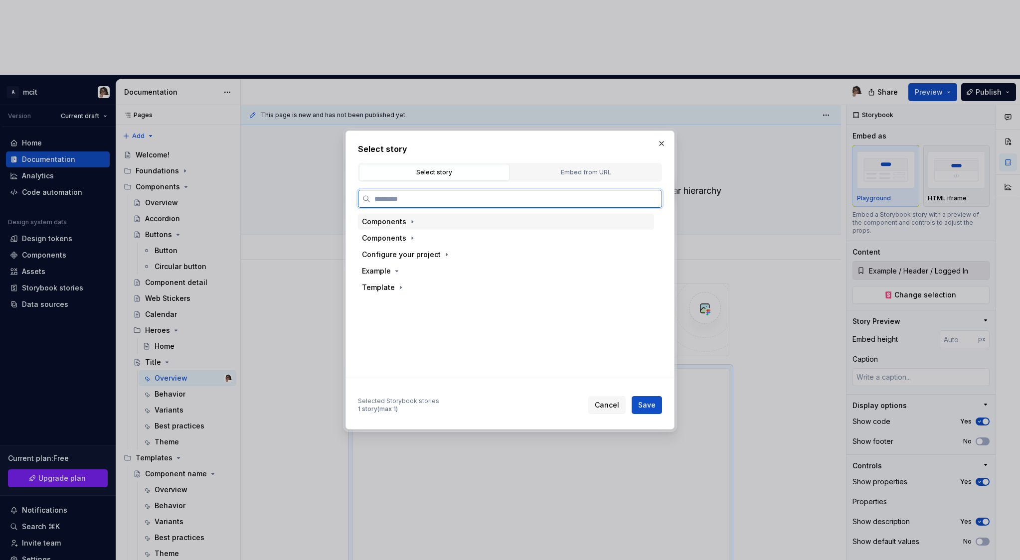
click at [439, 226] on div "Components" at bounding box center [506, 222] width 296 height 16
click at [448, 239] on div "Components" at bounding box center [506, 238] width 296 height 16
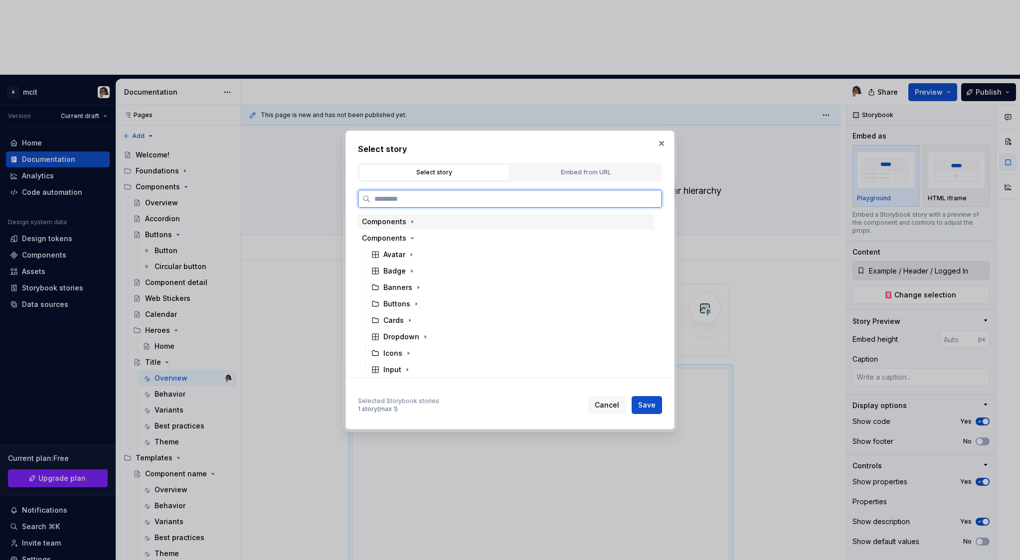
click at [447, 228] on div "Components" at bounding box center [506, 222] width 296 height 16
click at [446, 226] on div "Components" at bounding box center [506, 222] width 296 height 16
click at [437, 239] on div "Components" at bounding box center [506, 238] width 296 height 16
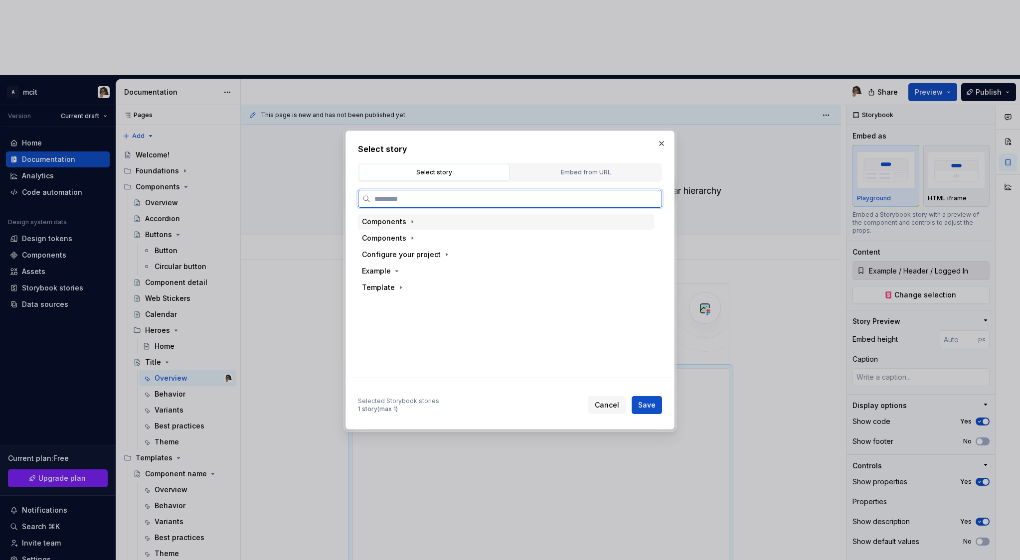
click at [430, 223] on div "Components" at bounding box center [506, 222] width 296 height 16
click at [561, 174] on div "Embed from URL" at bounding box center [586, 173] width 144 height 10
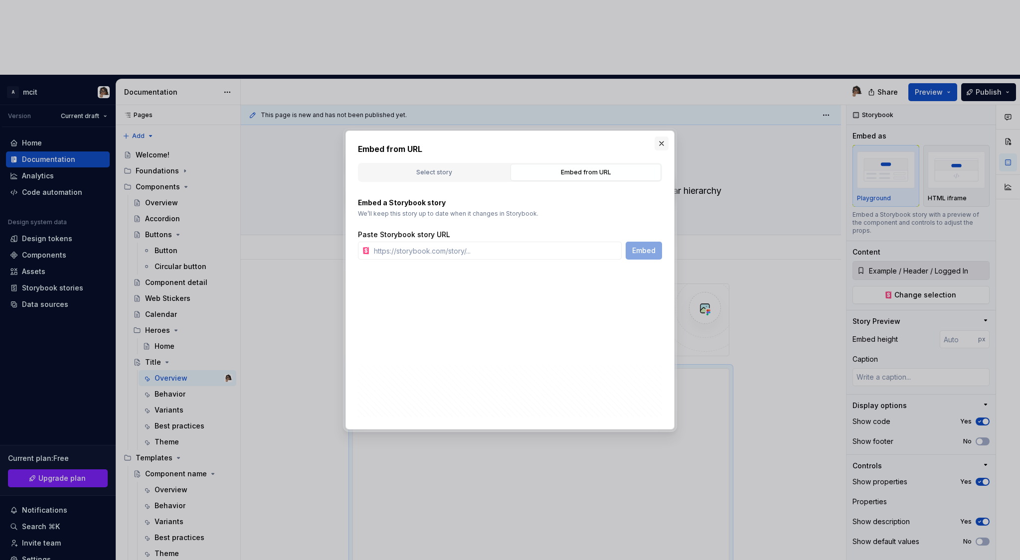
click at [663, 147] on button "button" at bounding box center [662, 144] width 14 height 14
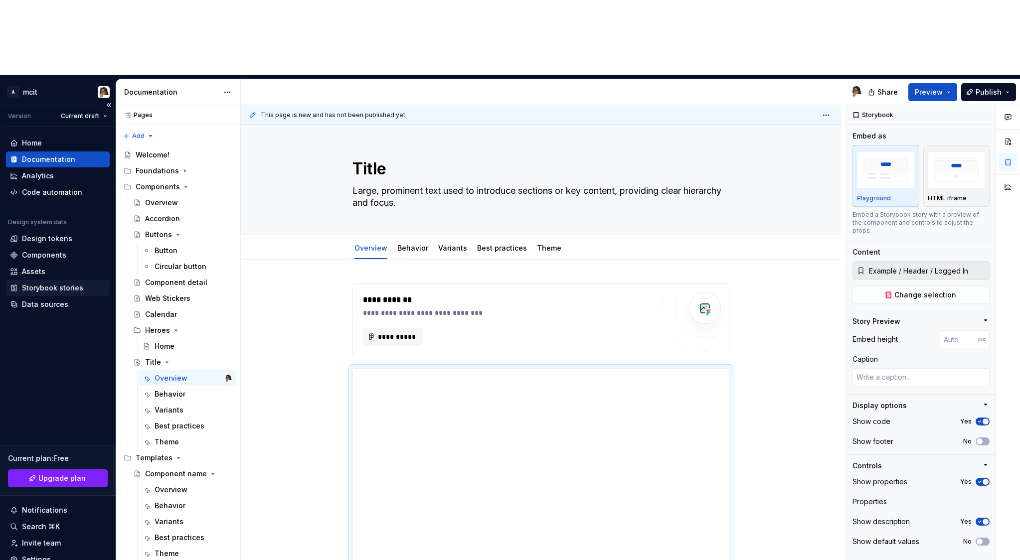
click at [39, 283] on div "Storybook stories" at bounding box center [52, 288] width 61 height 10
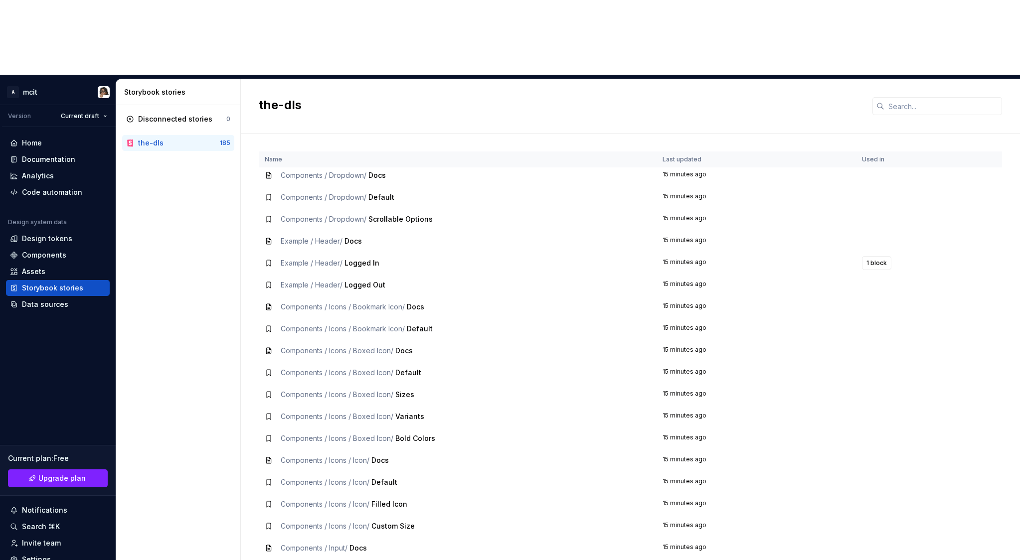
scroll to position [2307, 0]
click at [348, 259] on span "Logged In" at bounding box center [362, 263] width 35 height 8
click at [47, 250] on div "Components" at bounding box center [44, 255] width 44 height 10
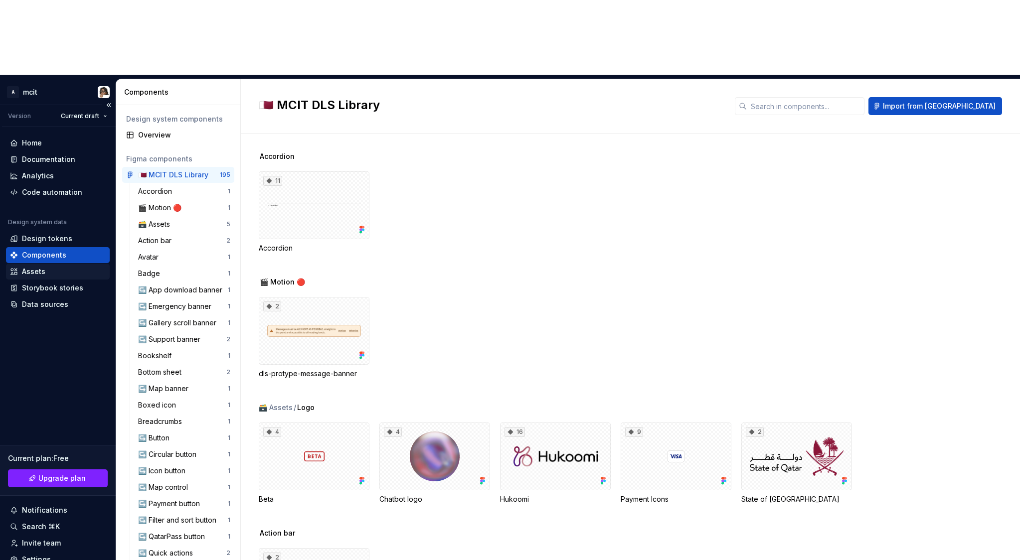
click at [49, 267] on div "Assets" at bounding box center [58, 272] width 96 height 10
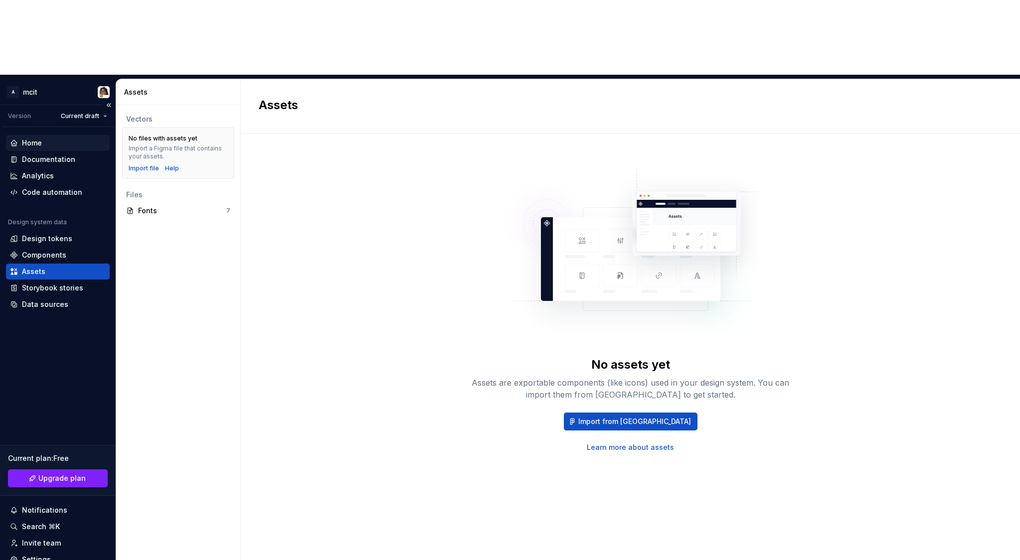
click at [46, 138] on div "Home" at bounding box center [58, 143] width 96 height 10
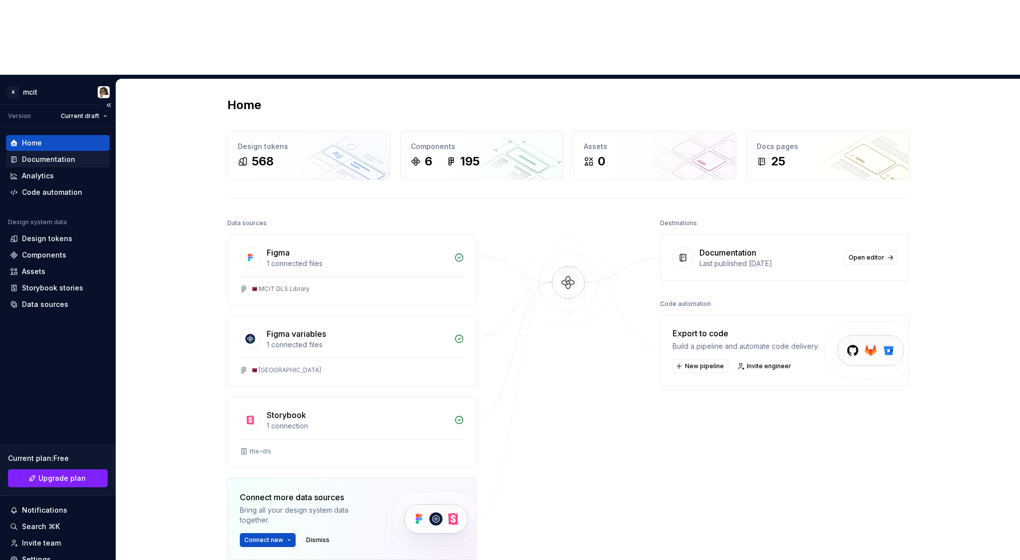
click at [44, 155] on div "Documentation" at bounding box center [48, 160] width 53 height 10
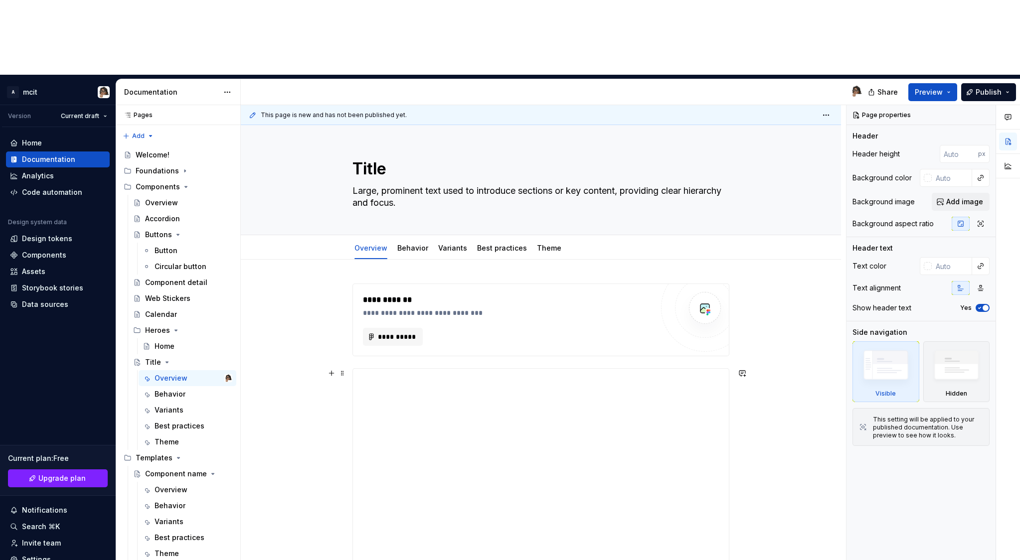
type textarea "*"
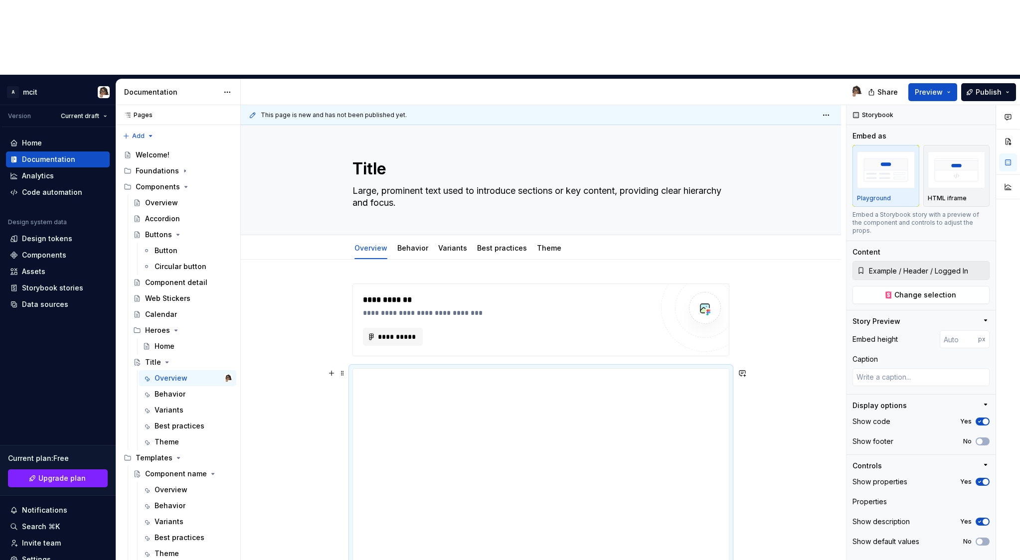
click at [764, 443] on div "**********" at bounding box center [541, 505] width 600 height 490
click at [762, 459] on div "**********" at bounding box center [541, 505] width 600 height 490
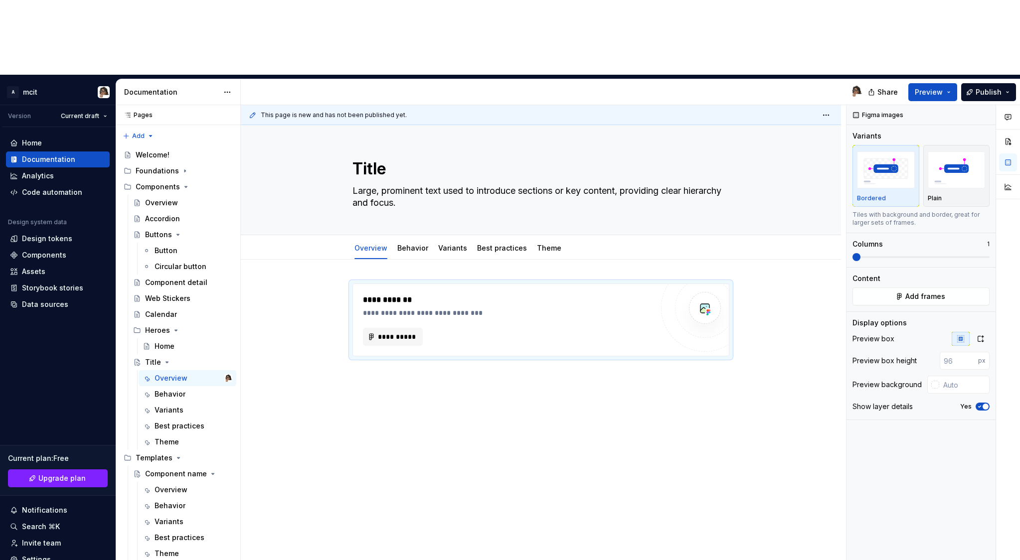
click at [399, 307] on div "**********" at bounding box center [541, 398] width 600 height 277
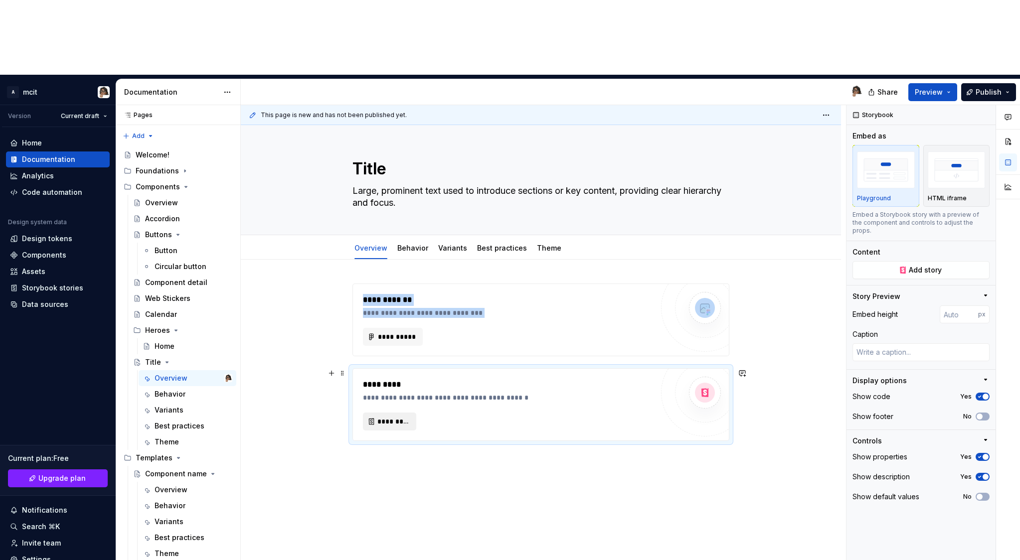
click at [400, 417] on span "*********" at bounding box center [393, 422] width 32 height 10
type textarea "*"
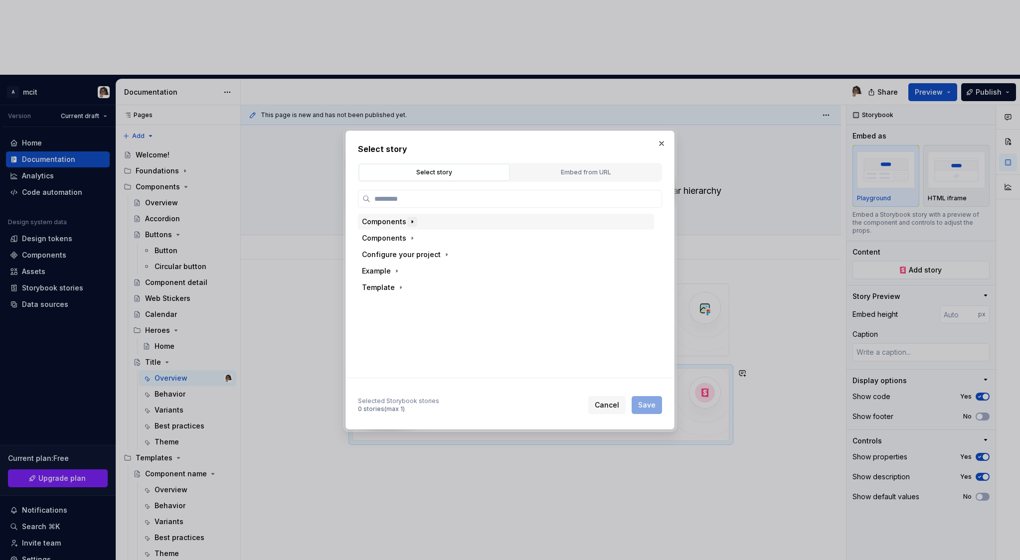
click at [408, 224] on icon "button" at bounding box center [412, 222] width 8 height 8
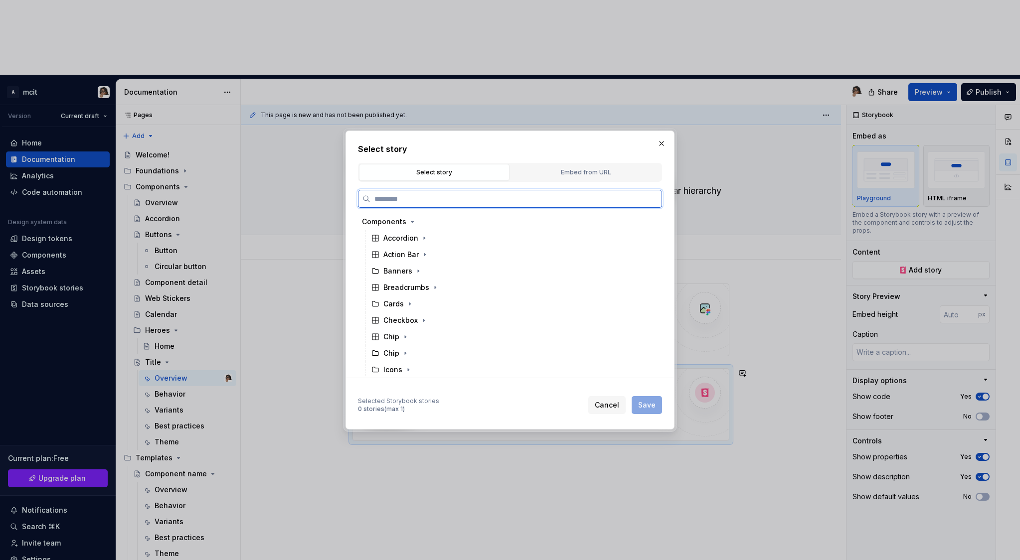
click at [426, 196] on input "search" at bounding box center [515, 199] width 291 height 10
type input "*****"
click at [432, 235] on div "Default" at bounding box center [515, 236] width 277 height 16
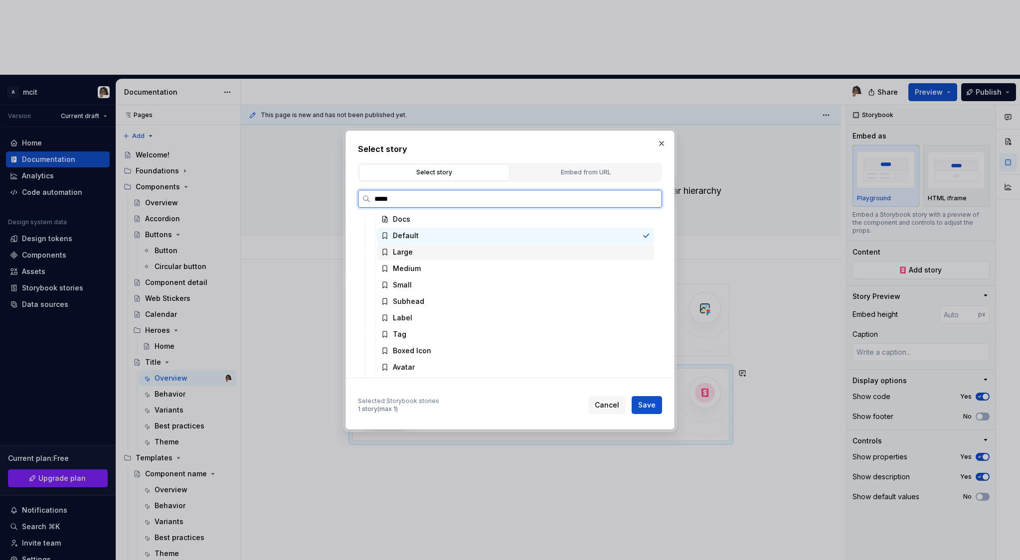
click at [485, 257] on div "Large" at bounding box center [515, 252] width 277 height 16
click at [486, 237] on div "Default" at bounding box center [515, 236] width 277 height 16
click at [647, 405] on span "Save" at bounding box center [646, 405] width 17 height 10
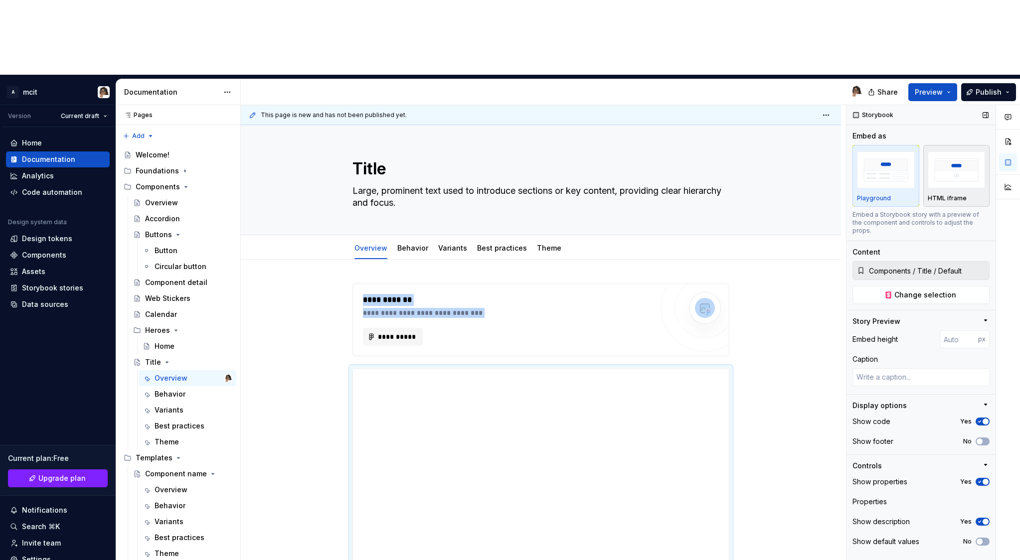
click at [972, 152] on img "button" at bounding box center [957, 170] width 58 height 36
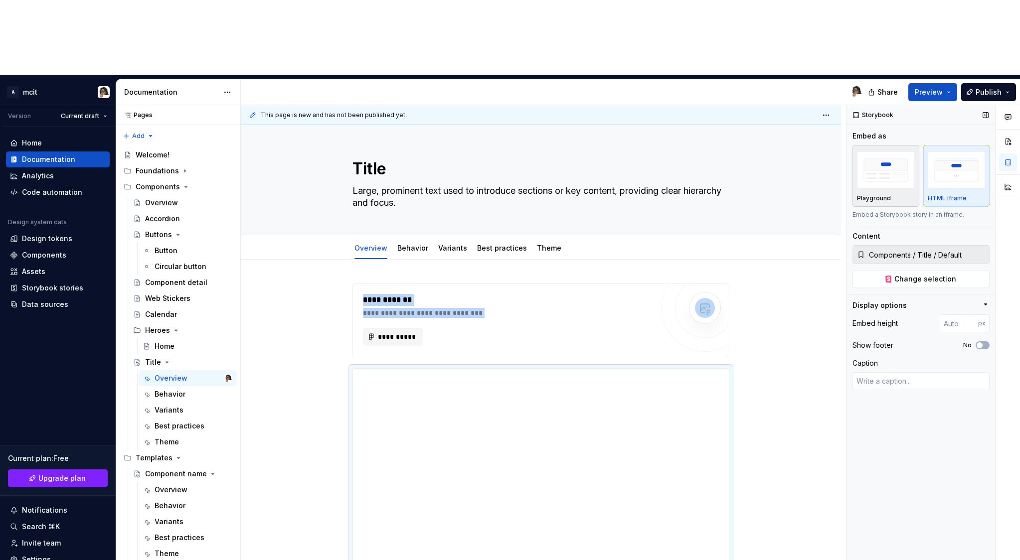
click at [901, 152] on img "button" at bounding box center [886, 170] width 58 height 36
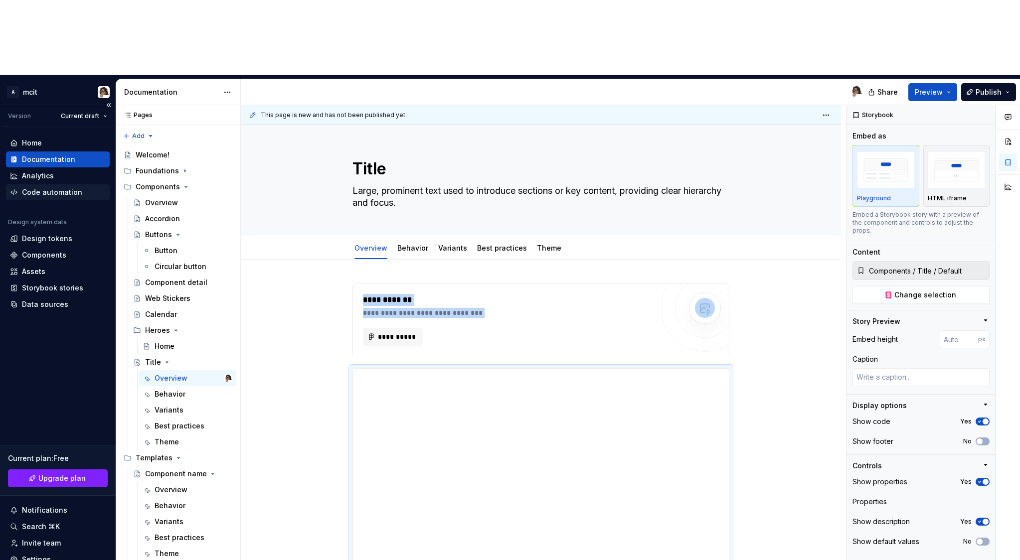
click at [55, 187] on div "Code automation" at bounding box center [52, 192] width 60 height 10
type textarea "*"
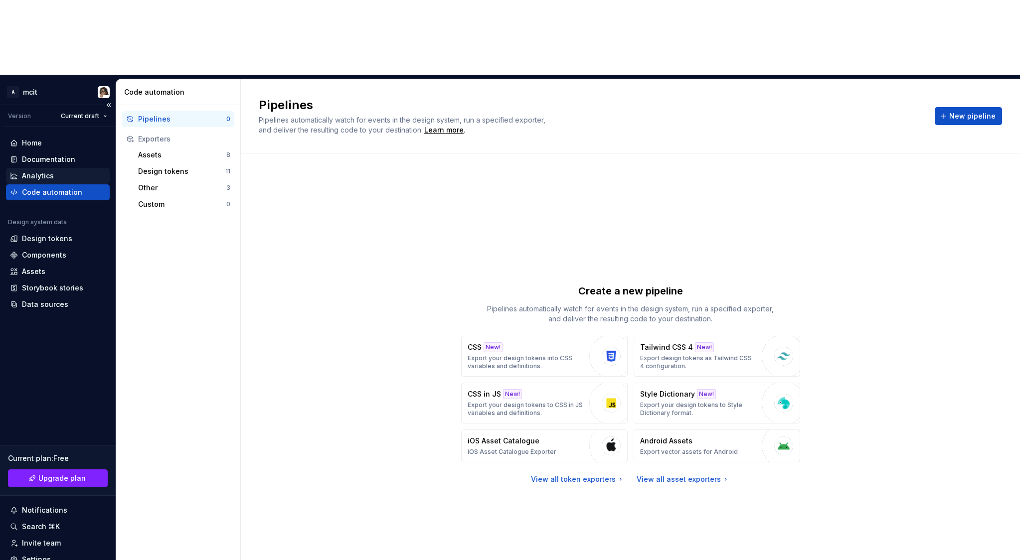
click at [49, 171] on div "Analytics" at bounding box center [38, 176] width 32 height 10
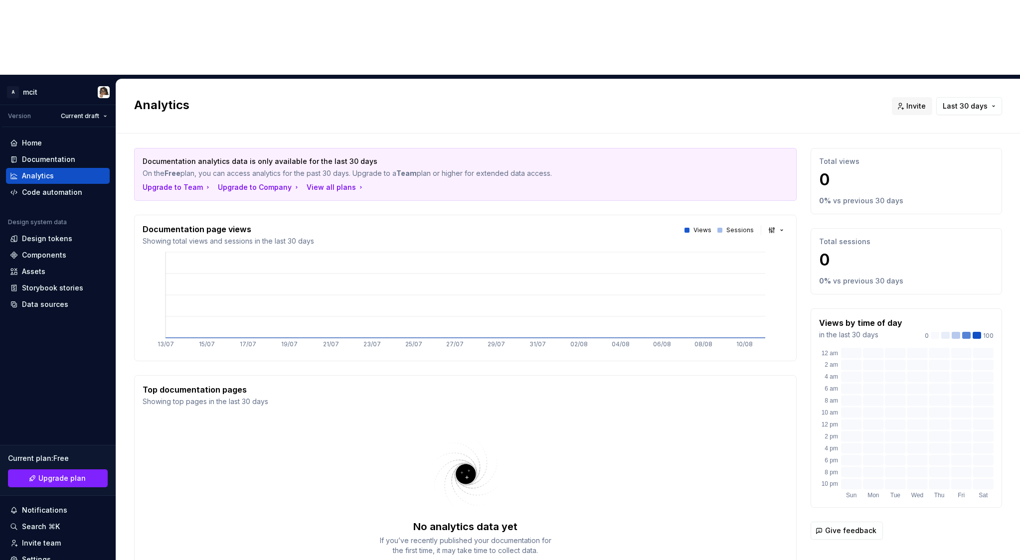
click at [227, 275] on icon "13/07 15/07 17/07 19/07 21/07 23/07 25/07 27/07 29/07 31/07 02/08 04/08 06/08 0…" at bounding box center [466, 301] width 646 height 103
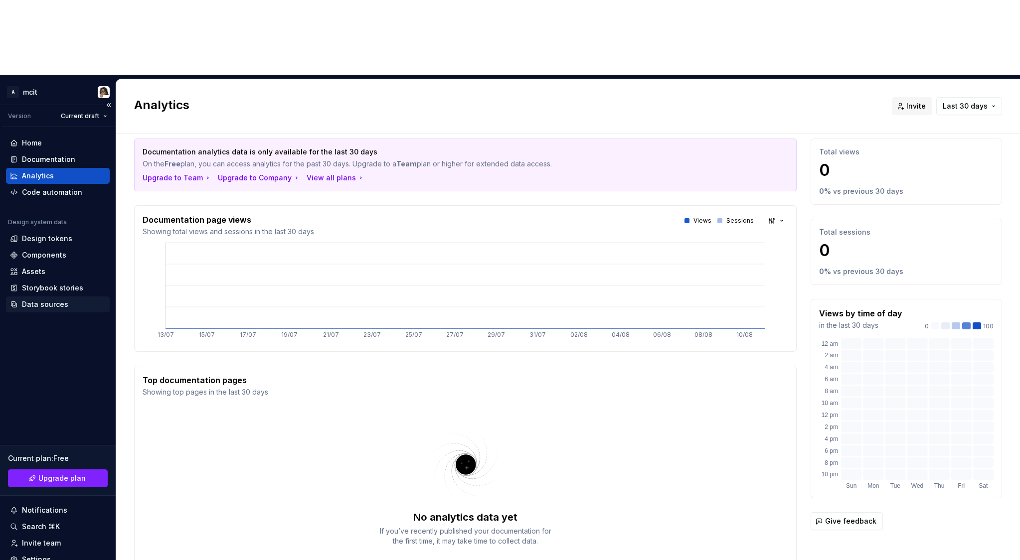
click at [31, 297] on div "Data sources" at bounding box center [58, 305] width 104 height 16
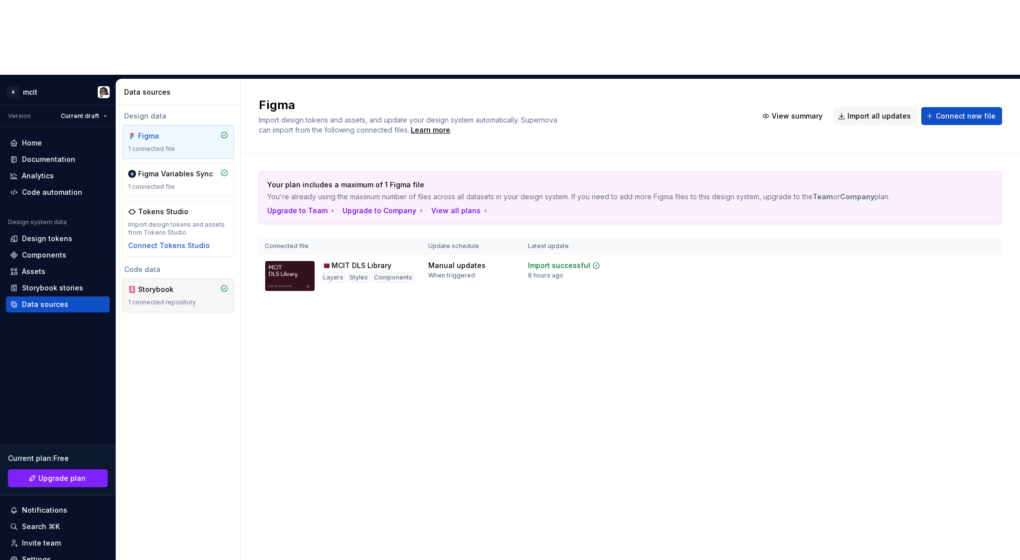
click at [164, 285] on div "Storybook 1 connected repository" at bounding box center [178, 296] width 100 height 22
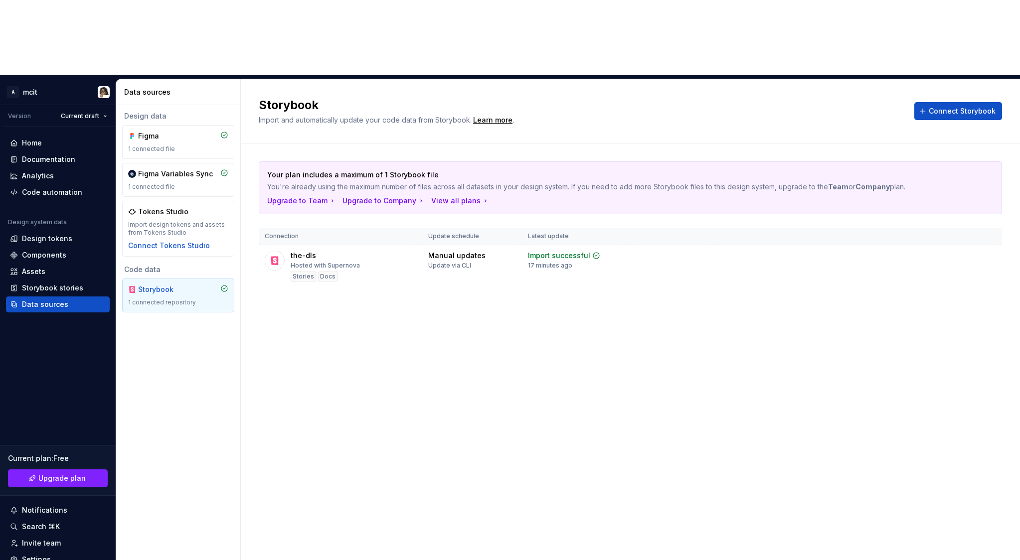
click at [164, 285] on div "Storybook 1 connected repository" at bounding box center [178, 296] width 100 height 22
click at [942, 252] on span "View summary" at bounding box center [952, 256] width 44 height 8
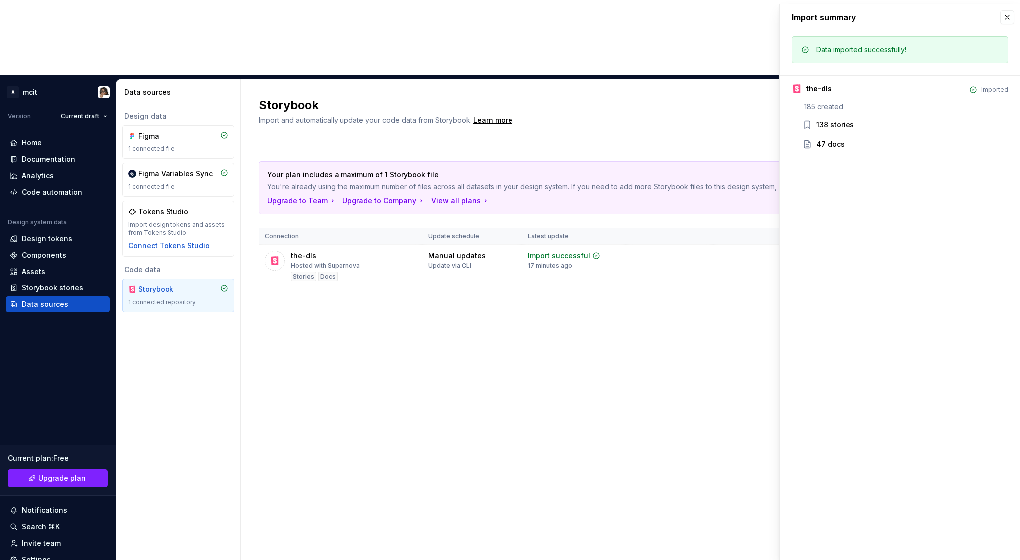
click at [845, 127] on div "138 stories" at bounding box center [835, 125] width 38 height 10
click at [834, 146] on div "47 docs" at bounding box center [830, 145] width 28 height 10
click at [1010, 18] on button "button" at bounding box center [1007, 17] width 14 height 14
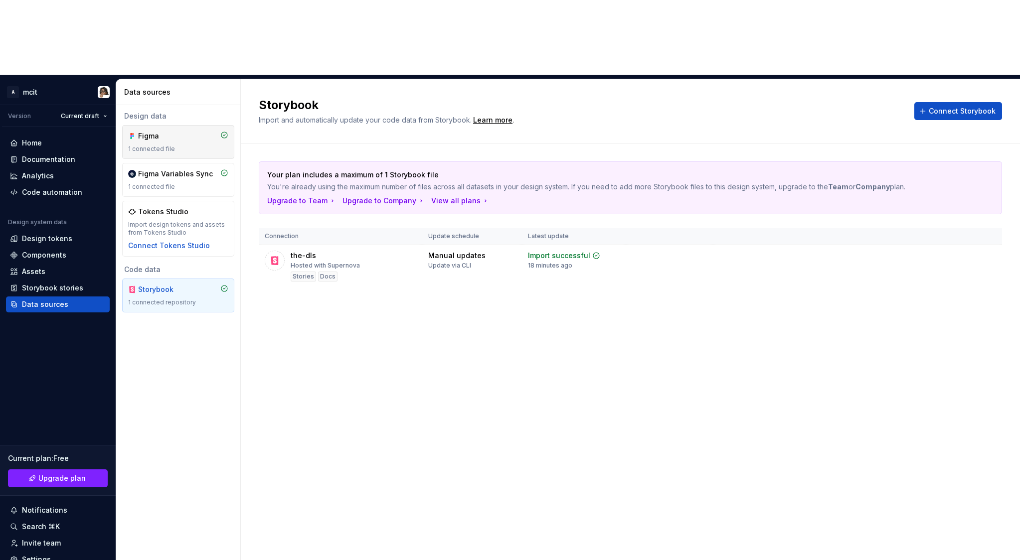
click at [174, 145] on div "1 connected file" at bounding box center [178, 149] width 100 height 8
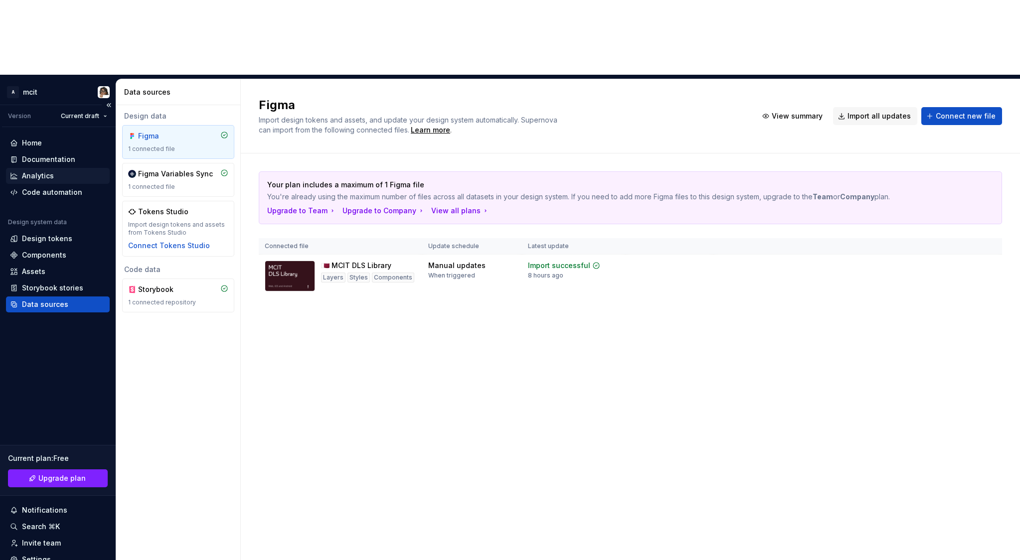
click at [66, 168] on div "Analytics" at bounding box center [58, 176] width 104 height 16
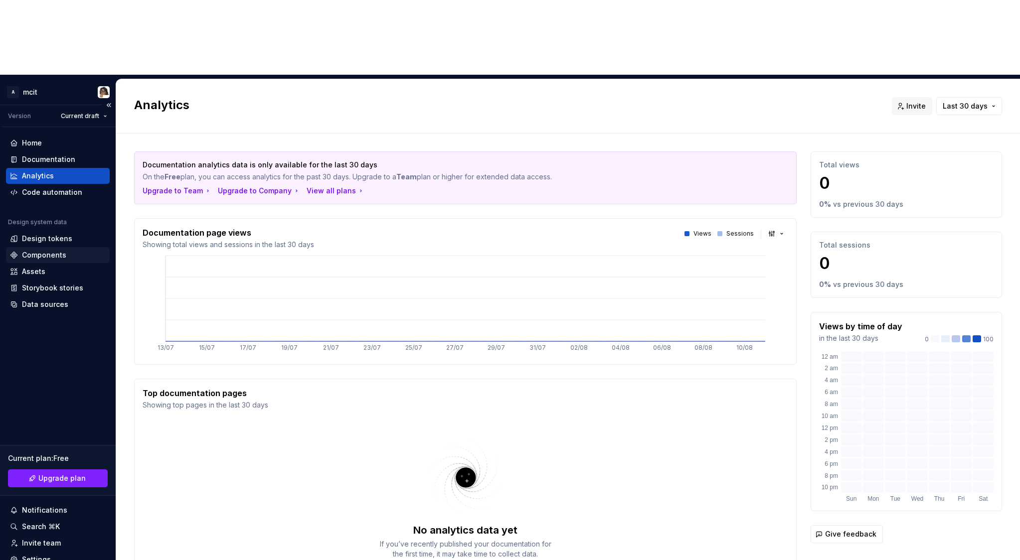
click at [48, 250] on div "Components" at bounding box center [44, 255] width 44 height 10
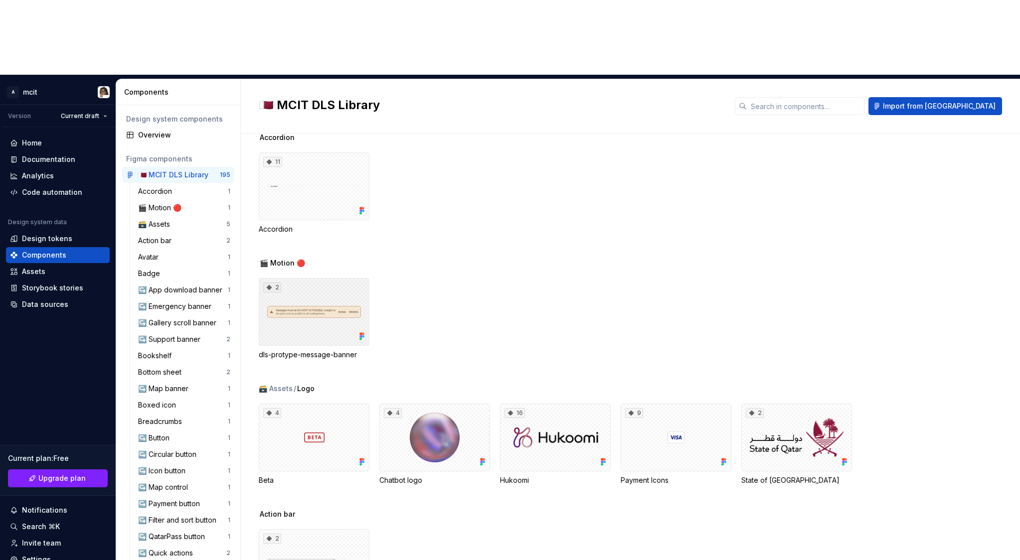
scroll to position [16, 0]
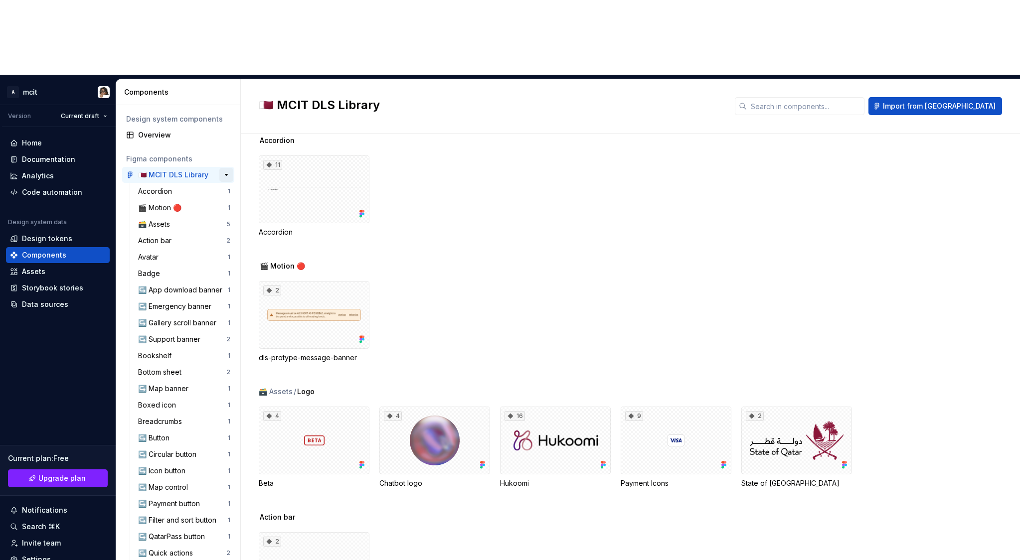
click at [228, 168] on button "button" at bounding box center [226, 175] width 14 height 14
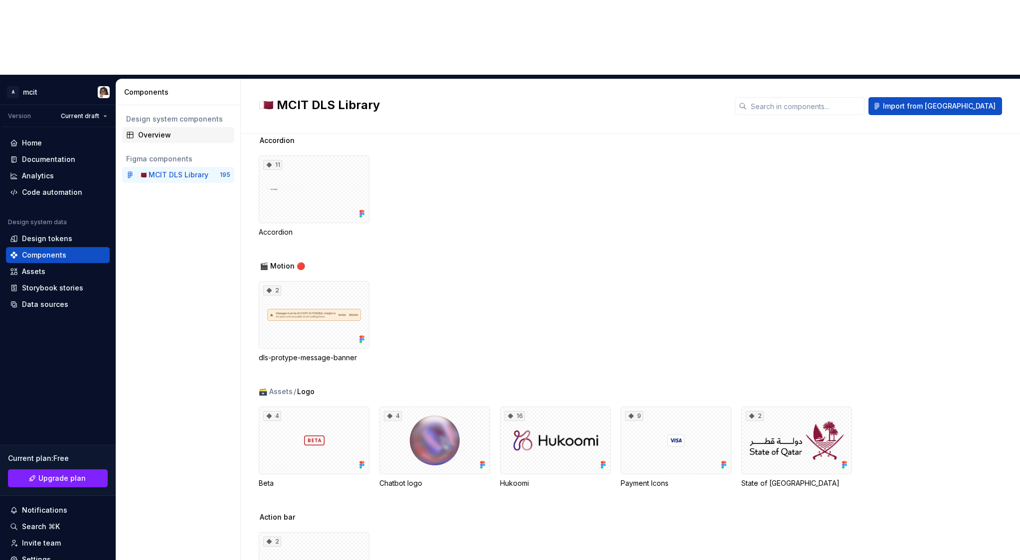
click at [163, 130] on div "Overview" at bounding box center [184, 135] width 92 height 10
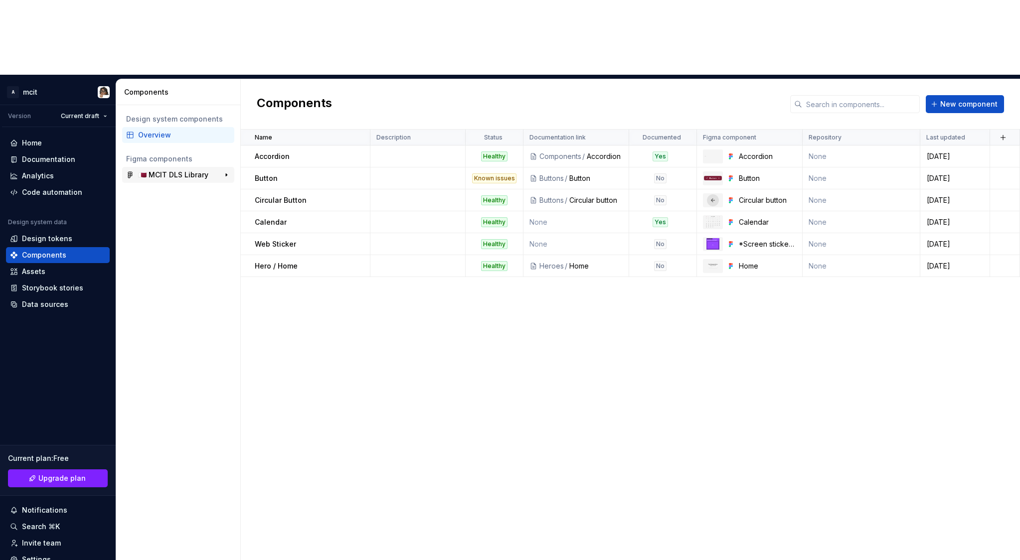
click at [175, 170] on div "🇶🇦 MCIT DLS Library" at bounding box center [173, 175] width 70 height 10
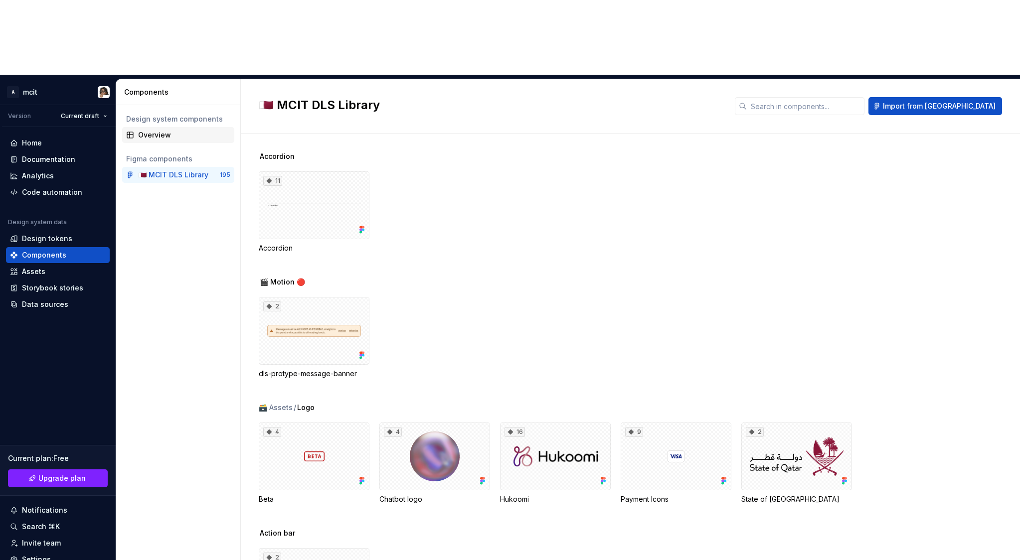
click at [171, 127] on div "Overview" at bounding box center [178, 135] width 112 height 16
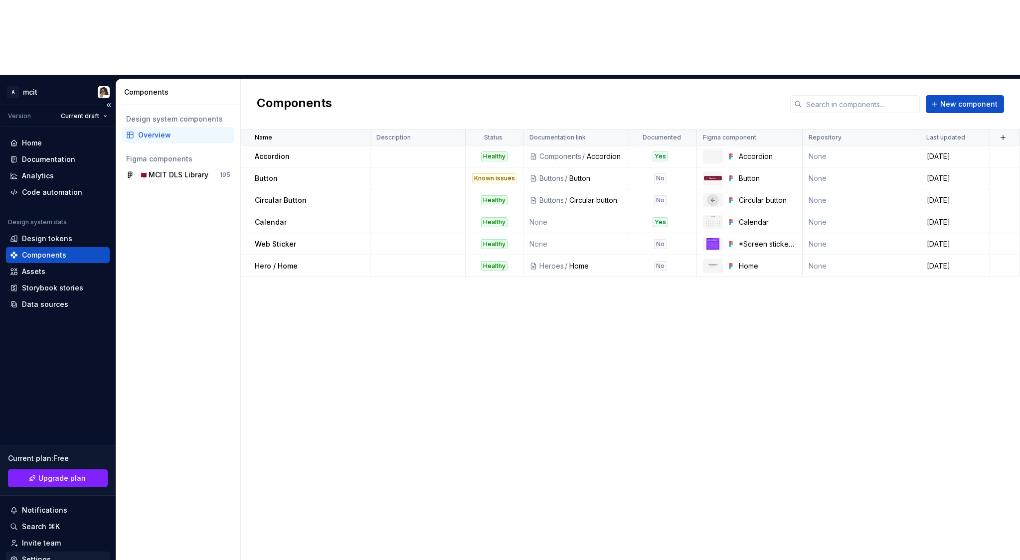
click at [42, 555] on div "Settings" at bounding box center [36, 560] width 29 height 10
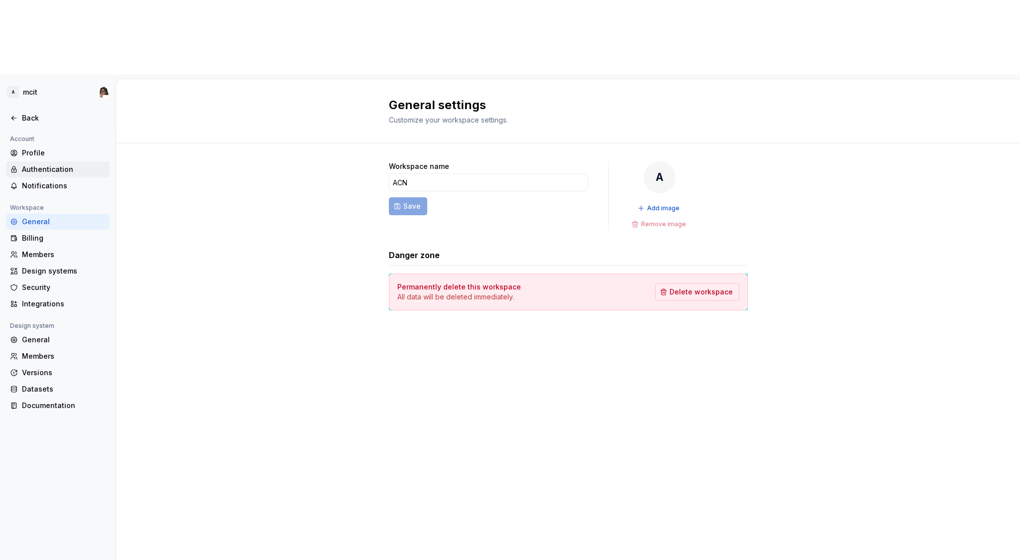
click at [50, 165] on div "Authentication" at bounding box center [64, 170] width 84 height 10
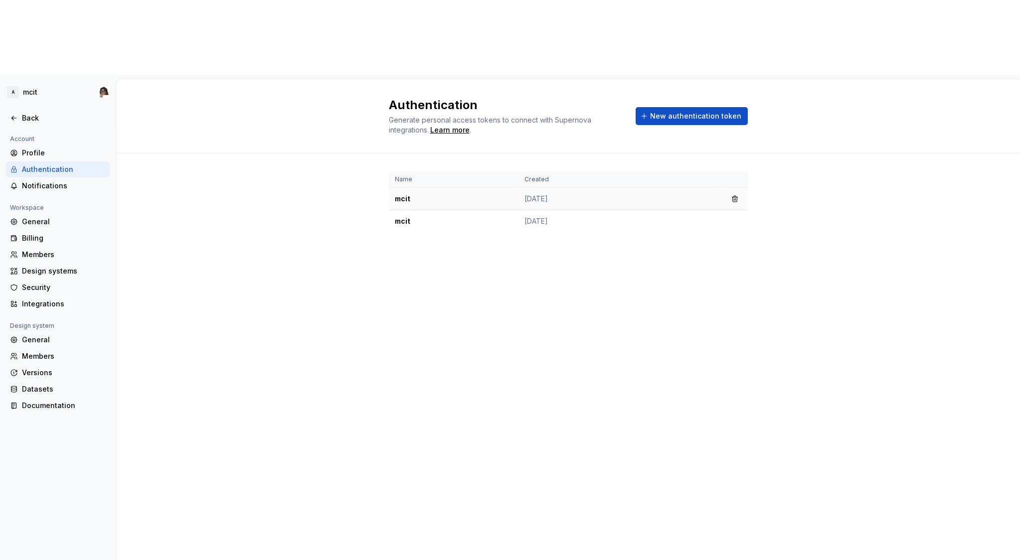
click at [402, 188] on td "mcit" at bounding box center [454, 199] width 130 height 22
click at [406, 210] on td "mcit" at bounding box center [454, 221] width 130 height 22
click at [738, 214] on button "button" at bounding box center [735, 221] width 14 height 14
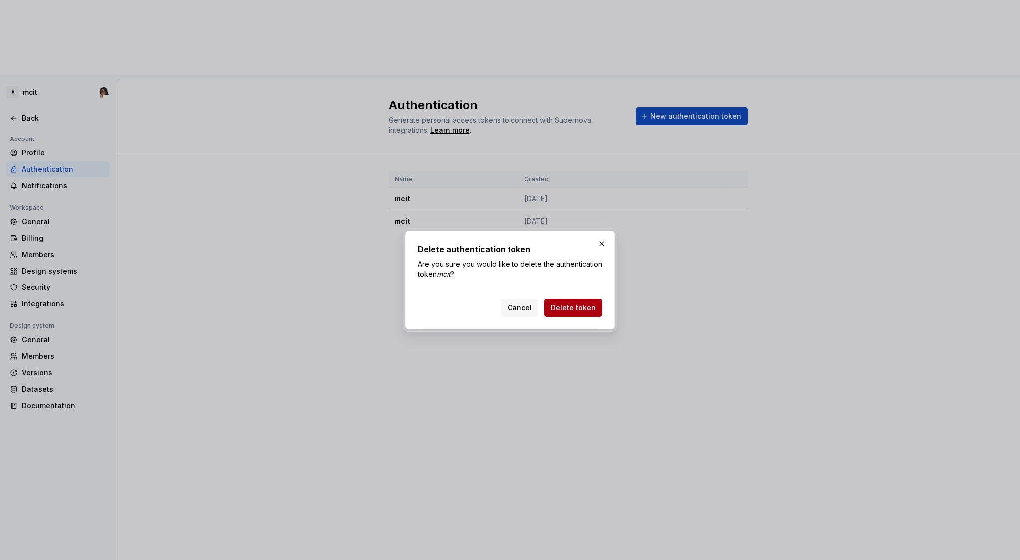
click at [575, 312] on span "Delete token" at bounding box center [573, 308] width 45 height 10
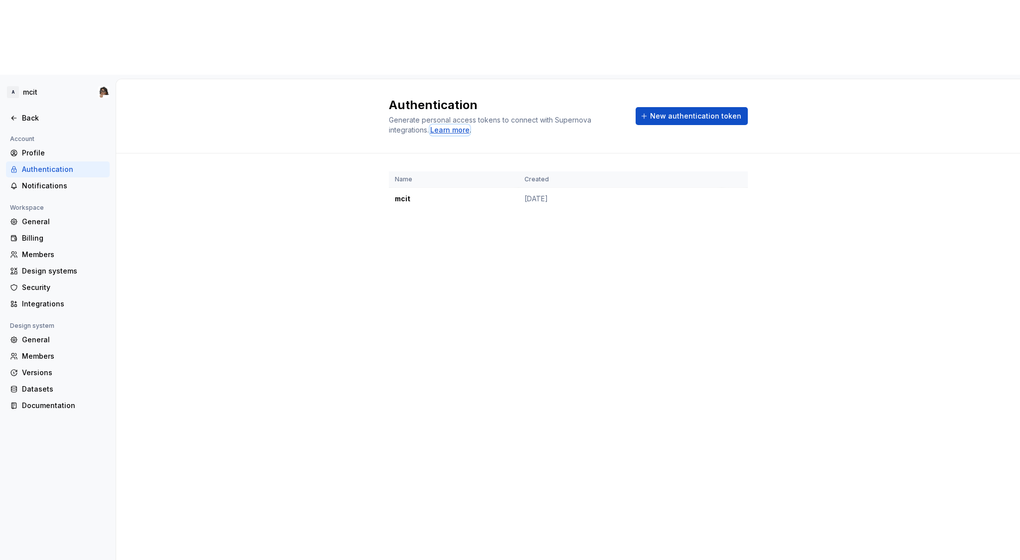
click at [457, 125] on div "Learn more" at bounding box center [449, 130] width 39 height 10
click at [735, 192] on button "button" at bounding box center [735, 199] width 14 height 14
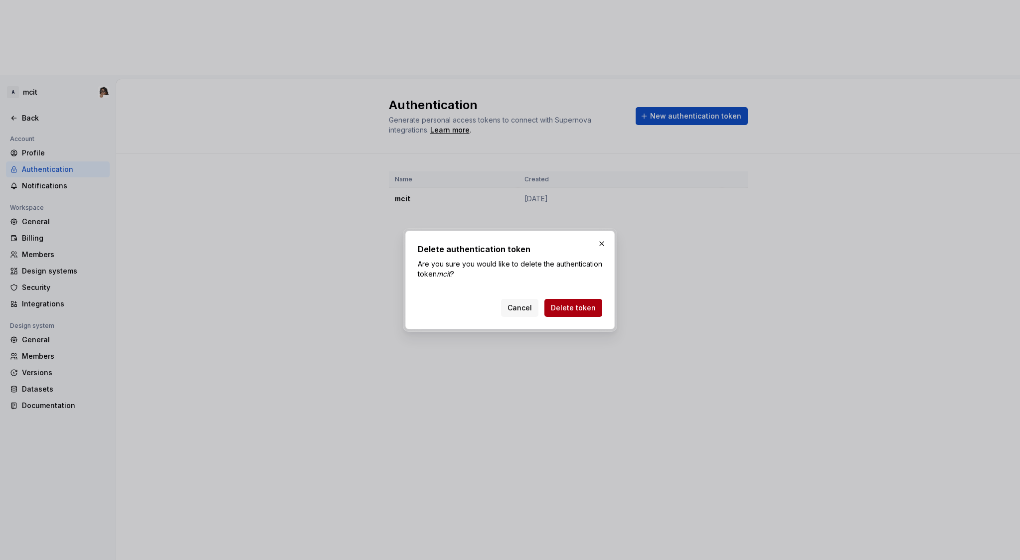
click at [584, 302] on button "Delete token" at bounding box center [573, 308] width 58 height 18
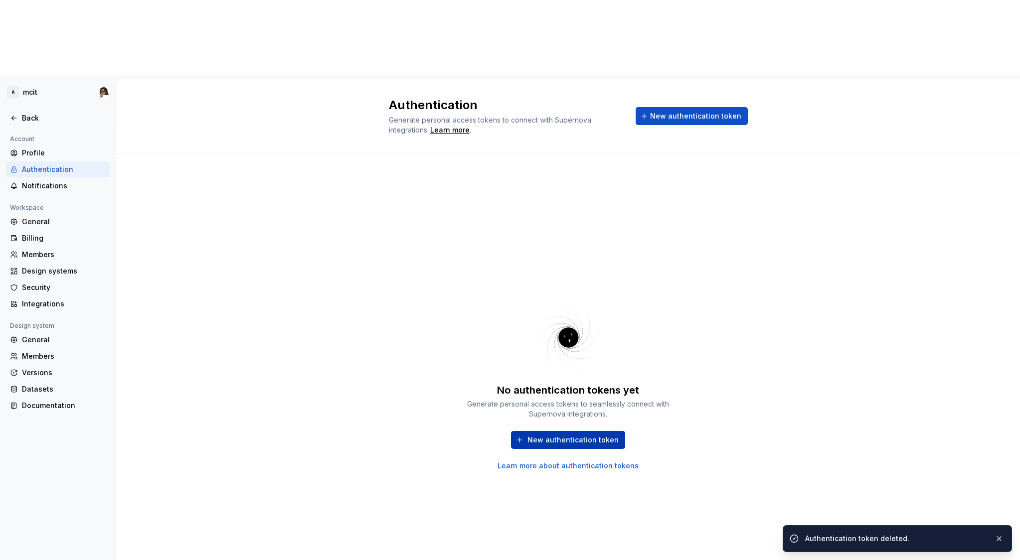
click at [544, 431] on button "New authentication token" at bounding box center [568, 440] width 114 height 18
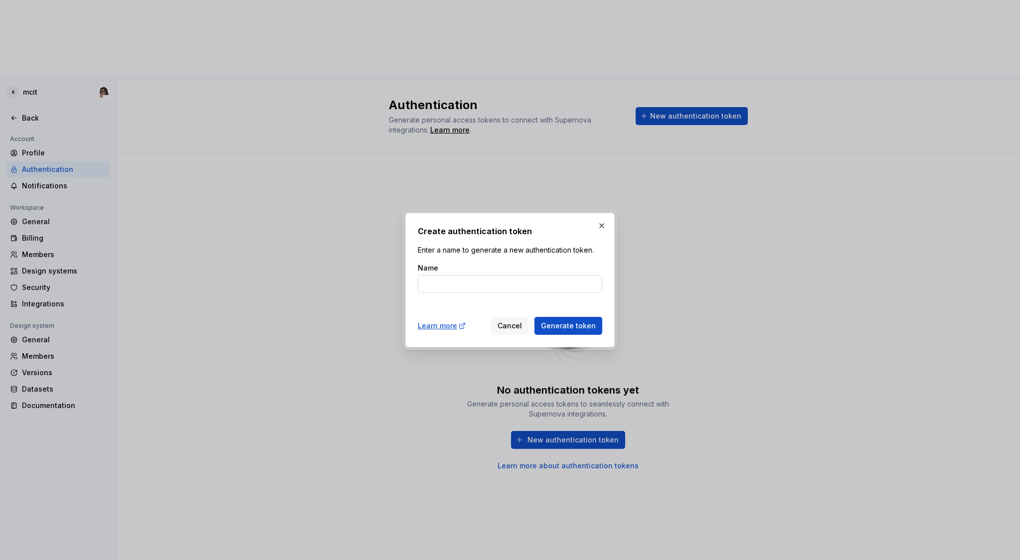
click at [466, 283] on input "Name" at bounding box center [510, 284] width 184 height 18
type input "the dls"
click at [535, 317] on button "Generate token" at bounding box center [569, 326] width 68 height 18
click at [584, 326] on span "Generate token" at bounding box center [568, 326] width 55 height 10
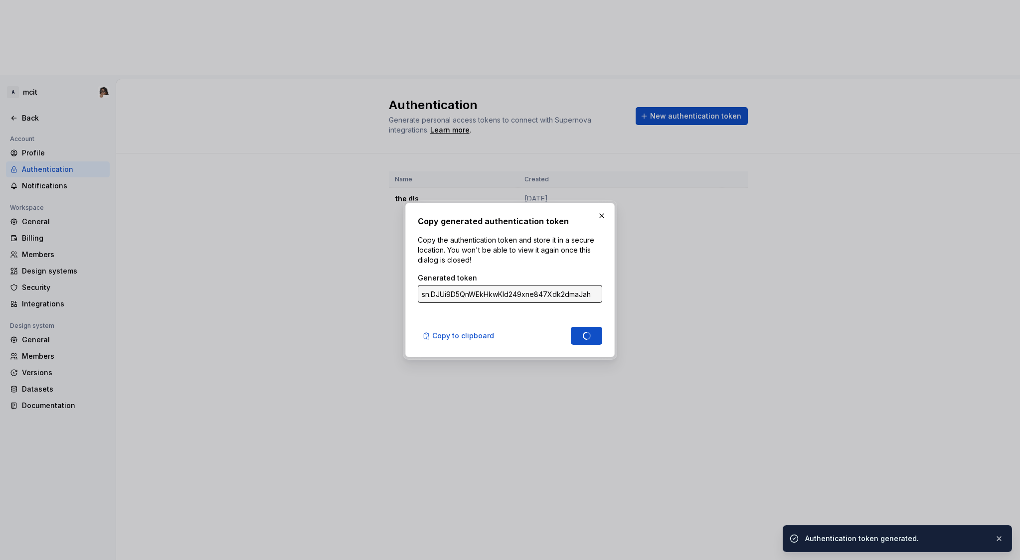
type input "sn.pPeGyK3yZd1gyYSU18fNNoA1fPgzLOty3NFzNWliZcxrDuVx1keYcA8eCTPH29tF1FU1bj6k3yTX…"
click at [481, 338] on span "Copy to clipboard" at bounding box center [463, 336] width 62 height 10
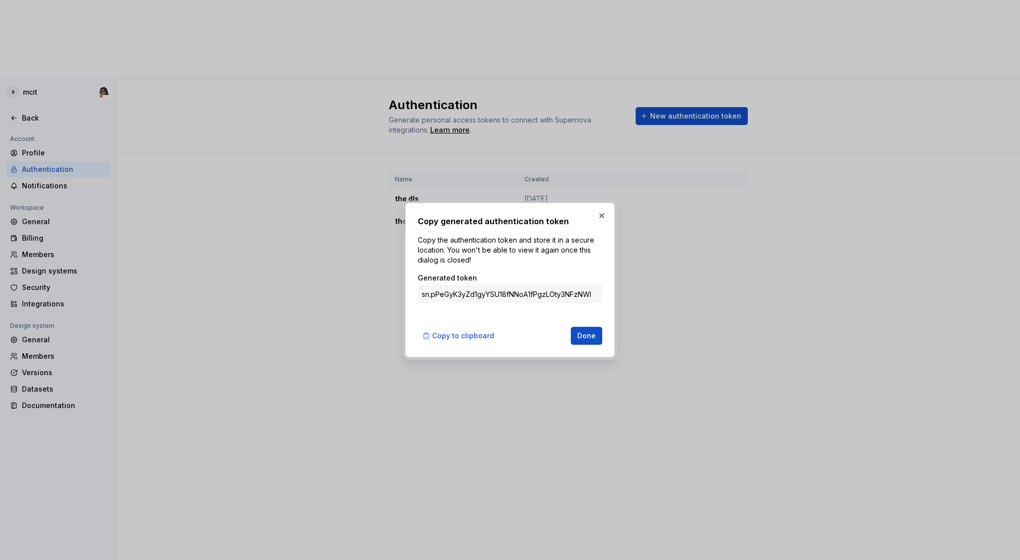
drag, startPoint x: 457, startPoint y: 336, endPoint x: 551, endPoint y: 322, distance: 95.3
click at [552, 322] on div "Copy generated authentication token Copy the authentication token and store it …" at bounding box center [510, 280] width 184 height 130
click at [601, 212] on button "button" at bounding box center [602, 216] width 14 height 14
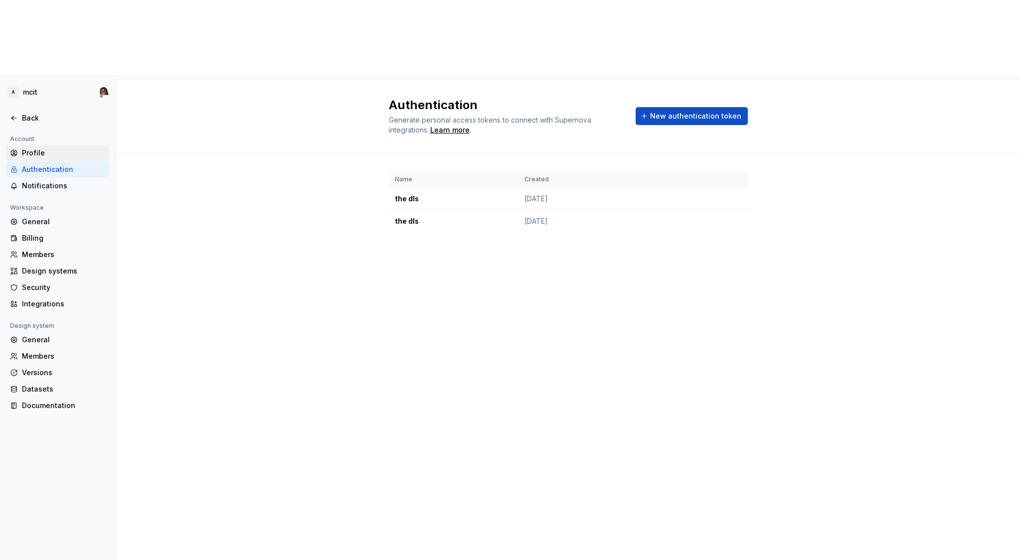
click at [24, 148] on div "Profile" at bounding box center [64, 153] width 84 height 10
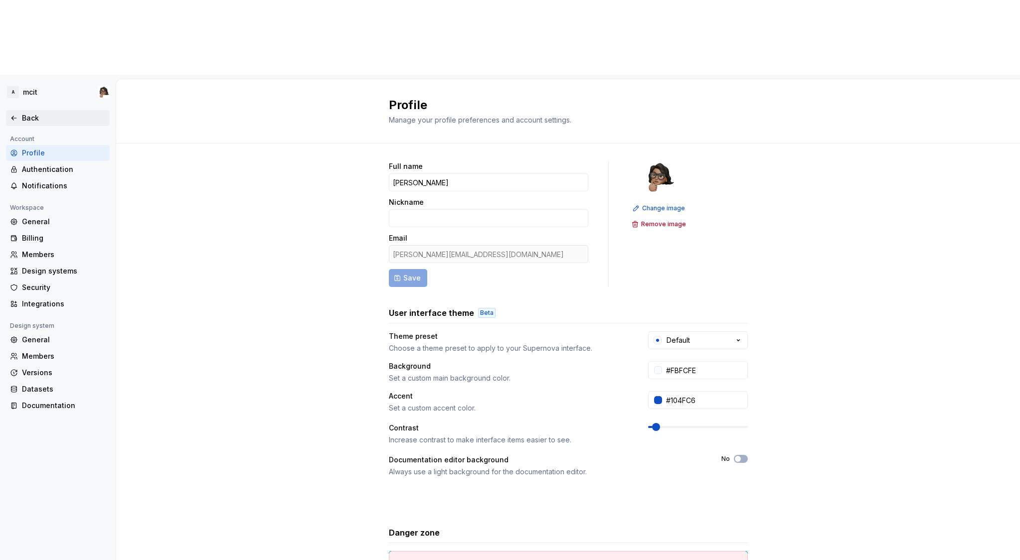
click at [28, 113] on div "Back" at bounding box center [64, 118] width 84 height 10
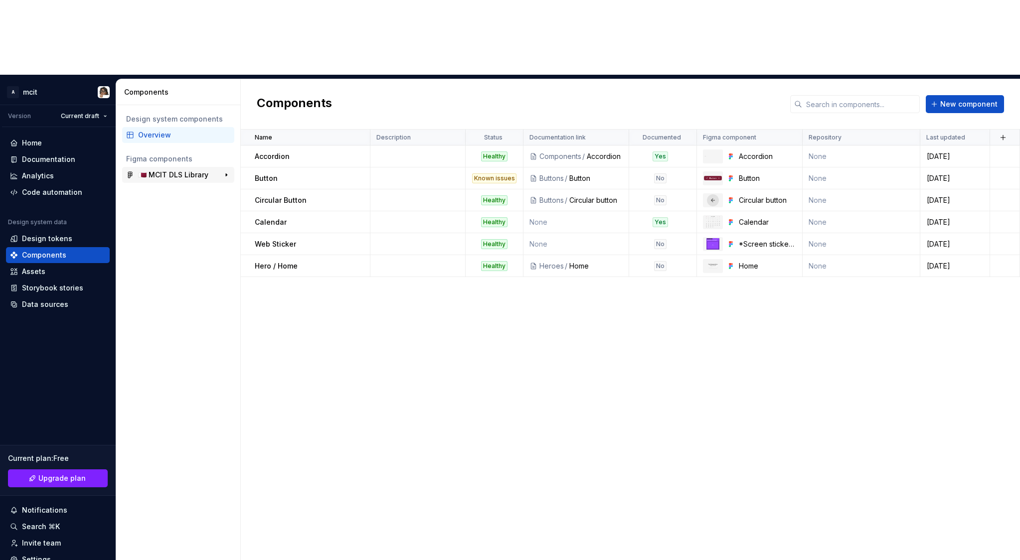
click at [189, 170] on div "🇶🇦 MCIT DLS Library" at bounding box center [173, 175] width 70 height 10
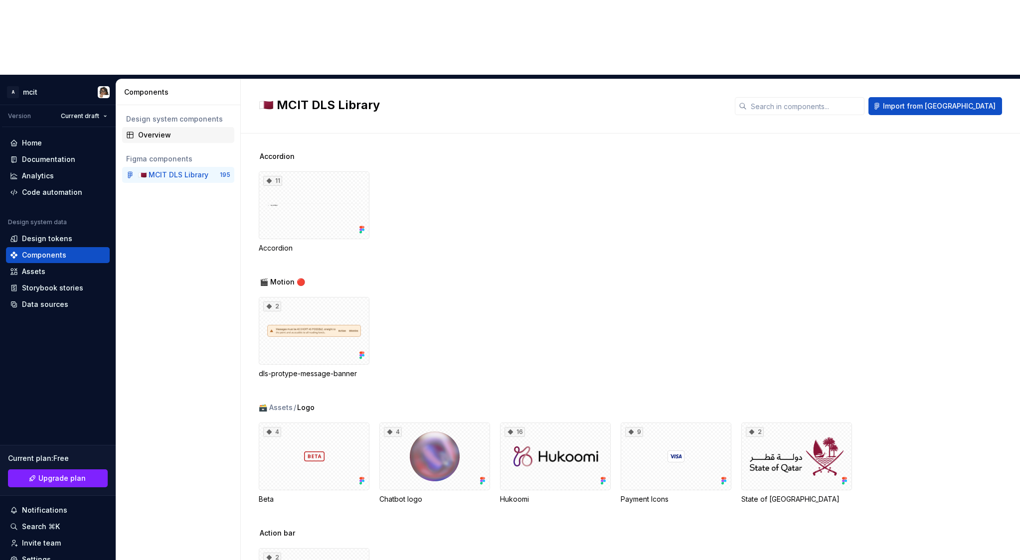
click at [160, 130] on div "Overview" at bounding box center [184, 135] width 92 height 10
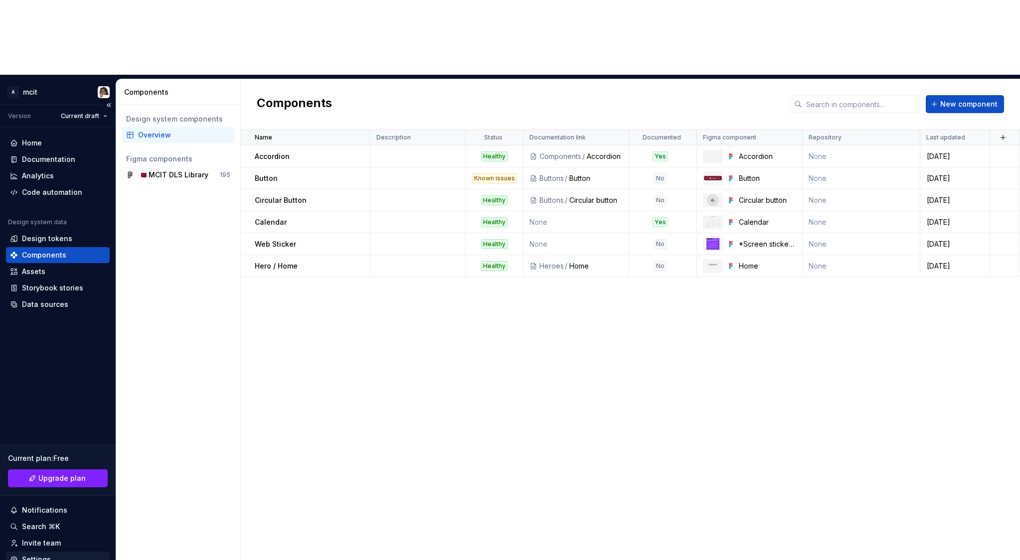
click at [43, 555] on div "Settings" at bounding box center [36, 560] width 29 height 10
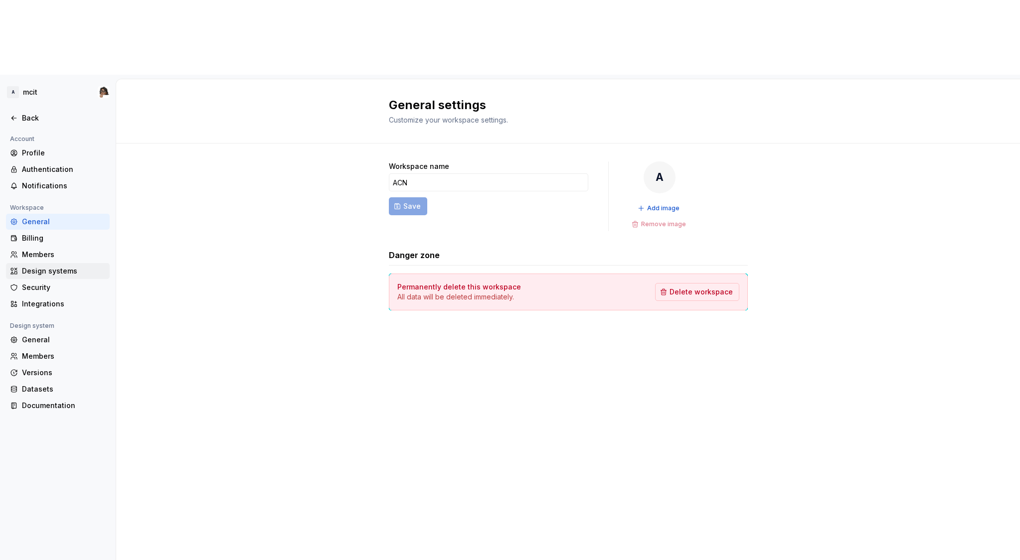
click at [61, 263] on div "Design systems" at bounding box center [58, 271] width 104 height 16
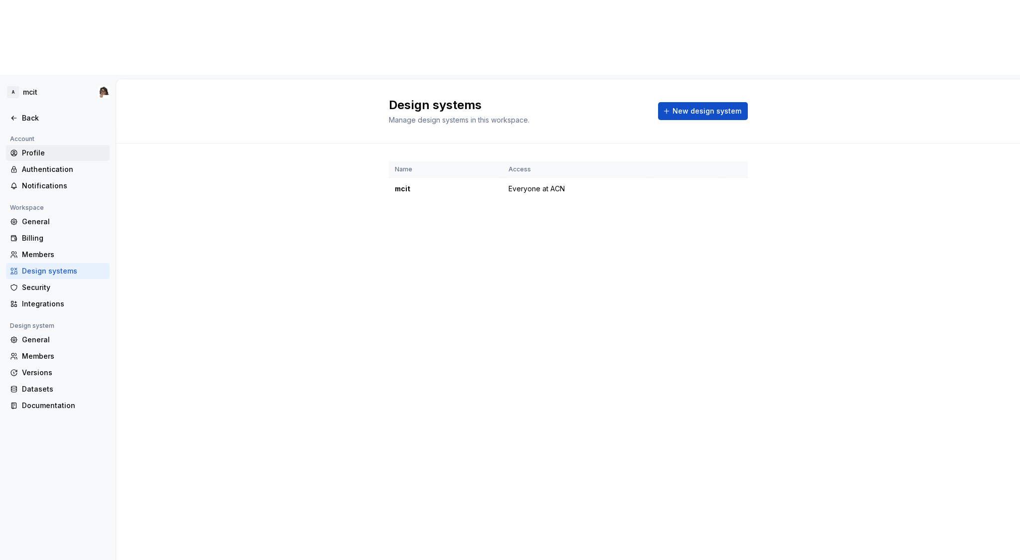
click at [54, 145] on div "Profile" at bounding box center [58, 153] width 104 height 16
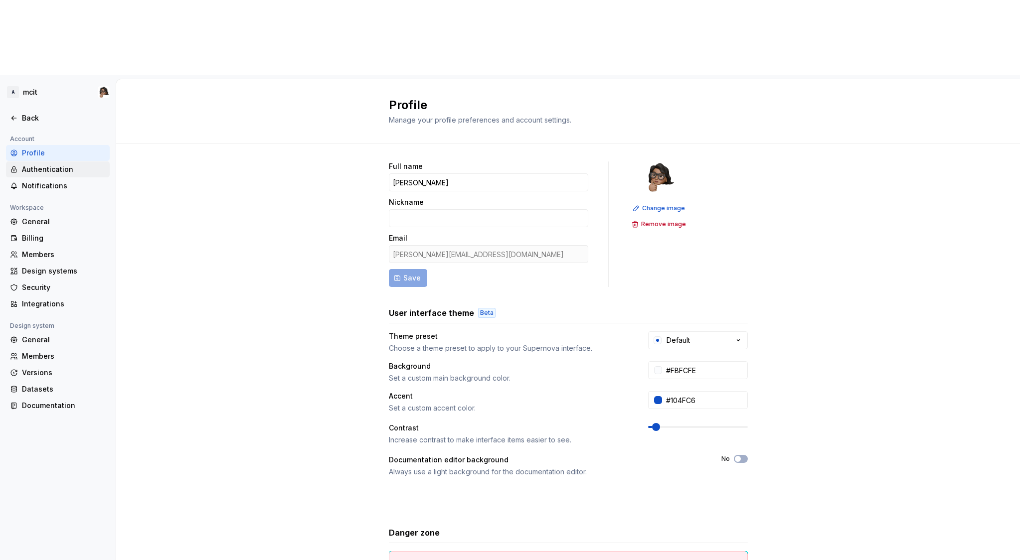
click at [61, 162] on div "Authentication" at bounding box center [58, 170] width 104 height 16
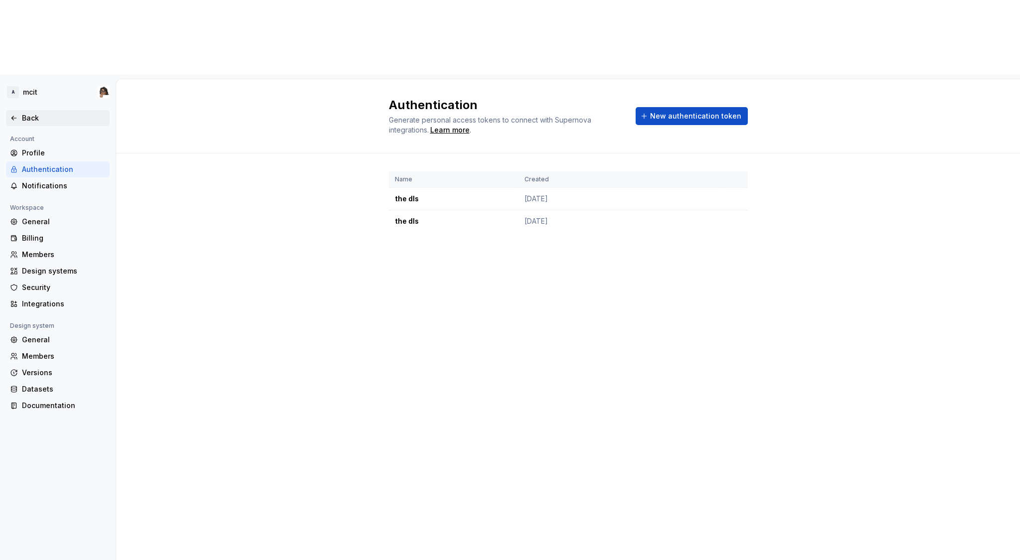
click at [52, 113] on div "Back" at bounding box center [64, 118] width 84 height 10
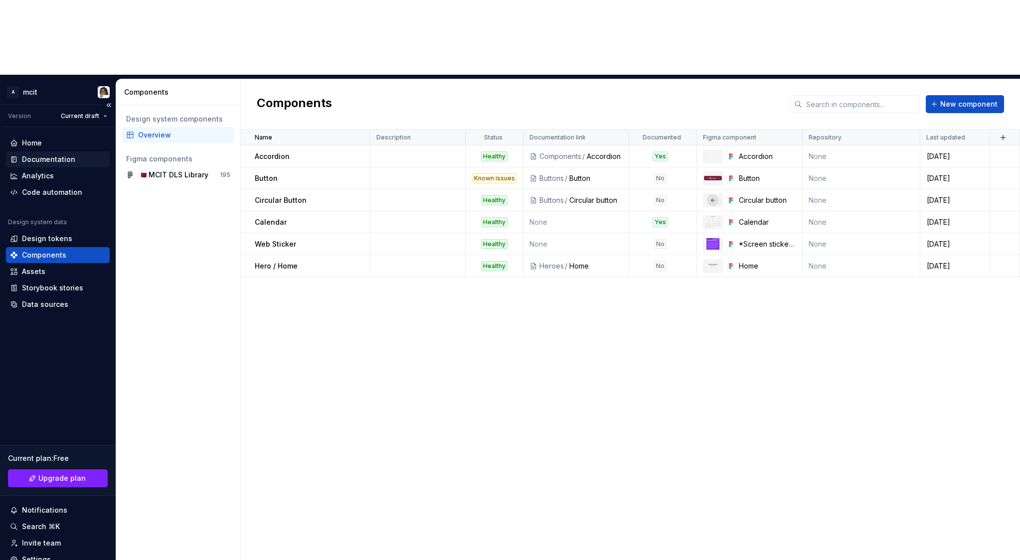
click at [50, 155] on div "Documentation" at bounding box center [48, 160] width 53 height 10
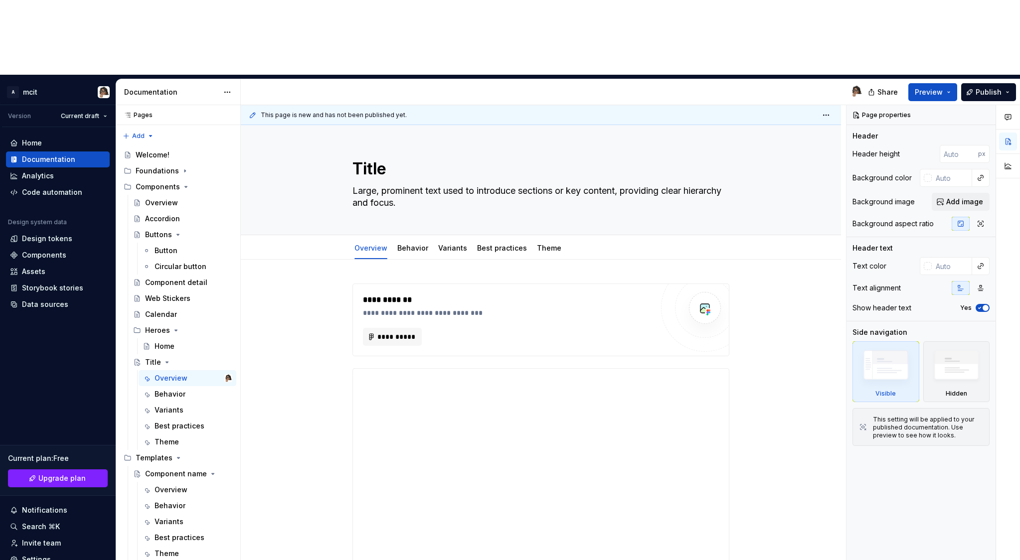
type textarea "*"
